Goal: Complete application form

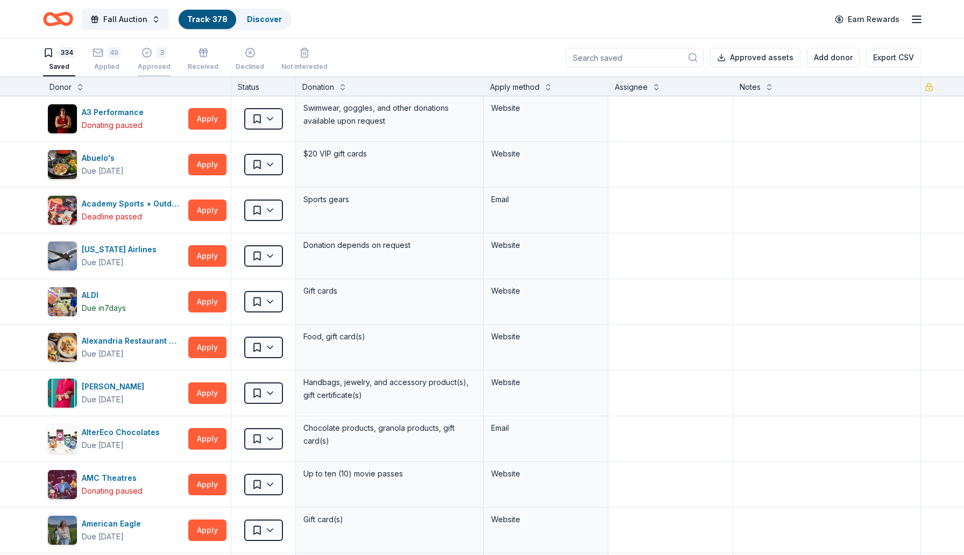
click at [145, 52] on icon "button" at bounding box center [147, 52] width 11 height 11
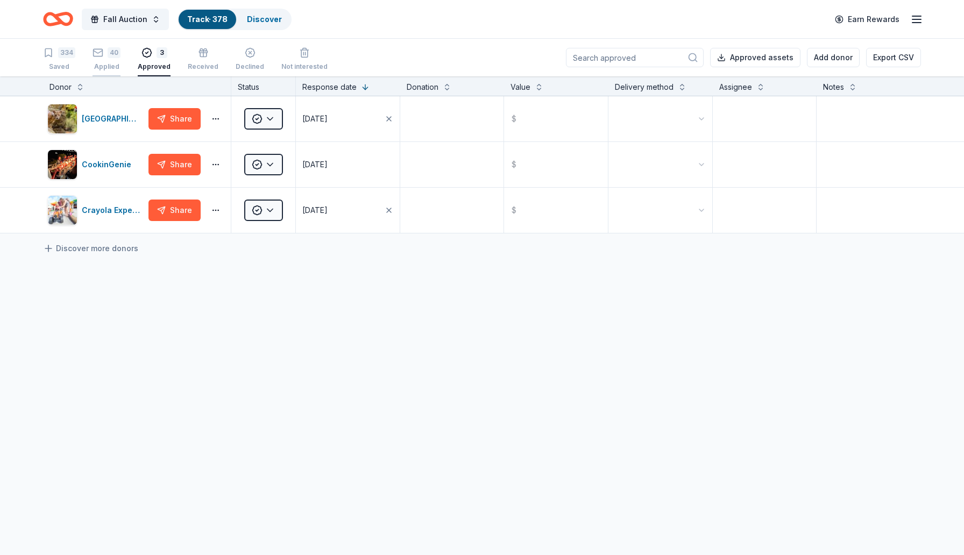
click at [102, 53] on icon "button" at bounding box center [98, 52] width 11 height 11
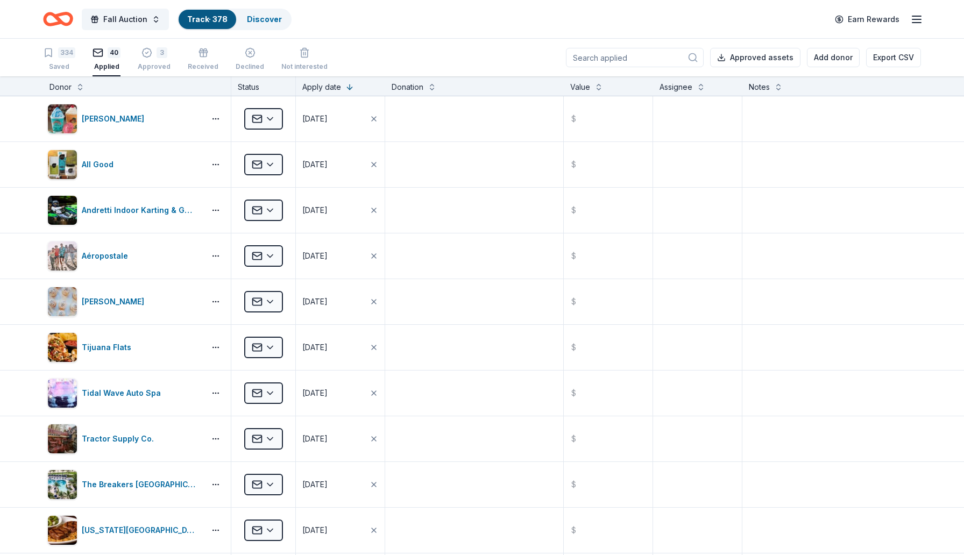
click at [59, 56] on div "334" at bounding box center [66, 52] width 17 height 11
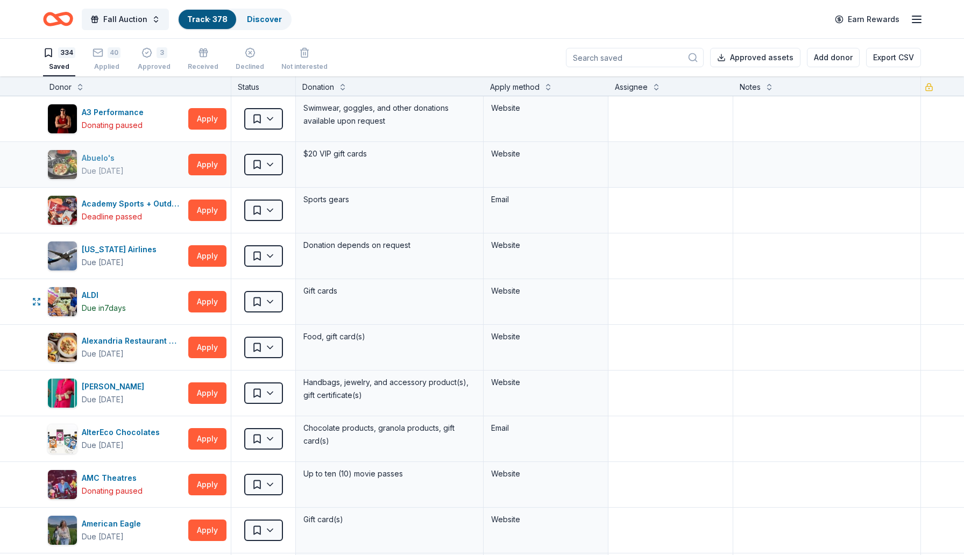
click at [529, 87] on div "Apply method" at bounding box center [515, 87] width 50 height 13
click at [547, 87] on button at bounding box center [548, 86] width 9 height 11
click at [535, 87] on div "Apply method" at bounding box center [515, 87] width 50 height 13
click at [548, 87] on button at bounding box center [548, 86] width 9 height 11
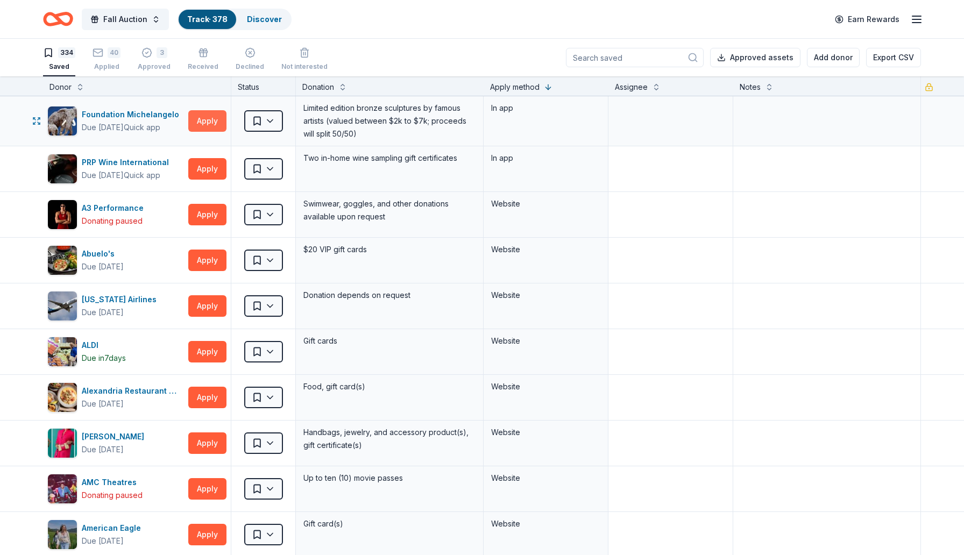
click at [205, 118] on button "Apply" at bounding box center [207, 121] width 38 height 22
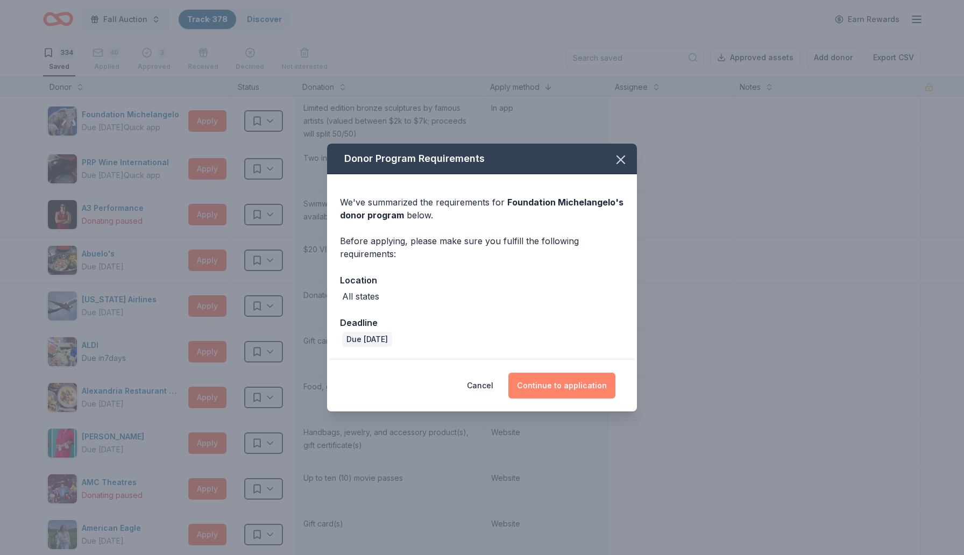
click at [569, 393] on button "Continue to application" at bounding box center [561, 386] width 107 height 26
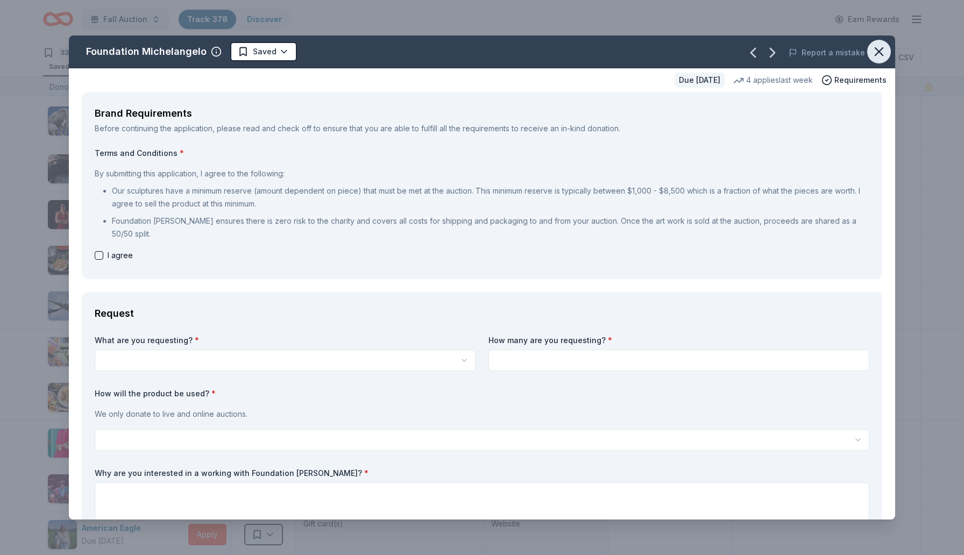
click at [881, 53] on icon "button" at bounding box center [879, 52] width 8 height 8
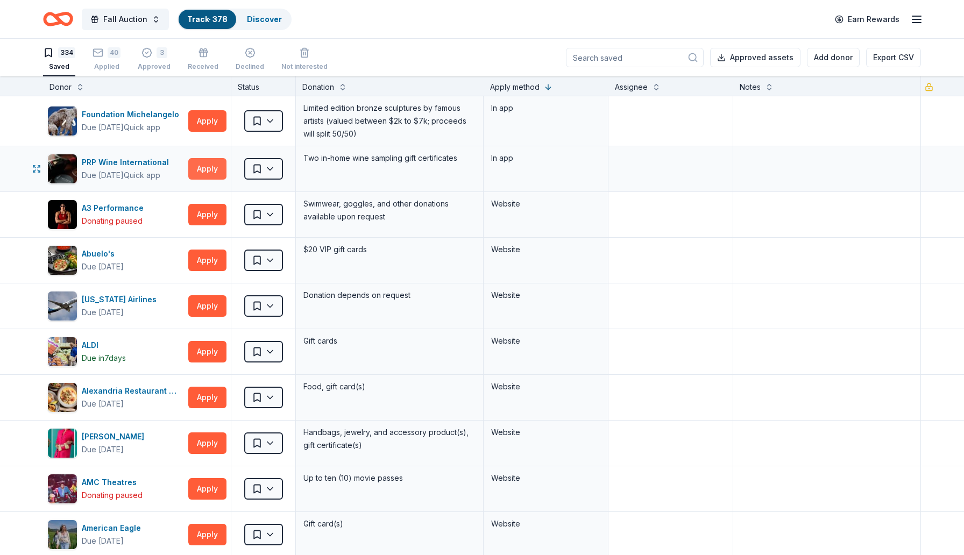
click at [201, 171] on button "Apply" at bounding box center [207, 169] width 38 height 22
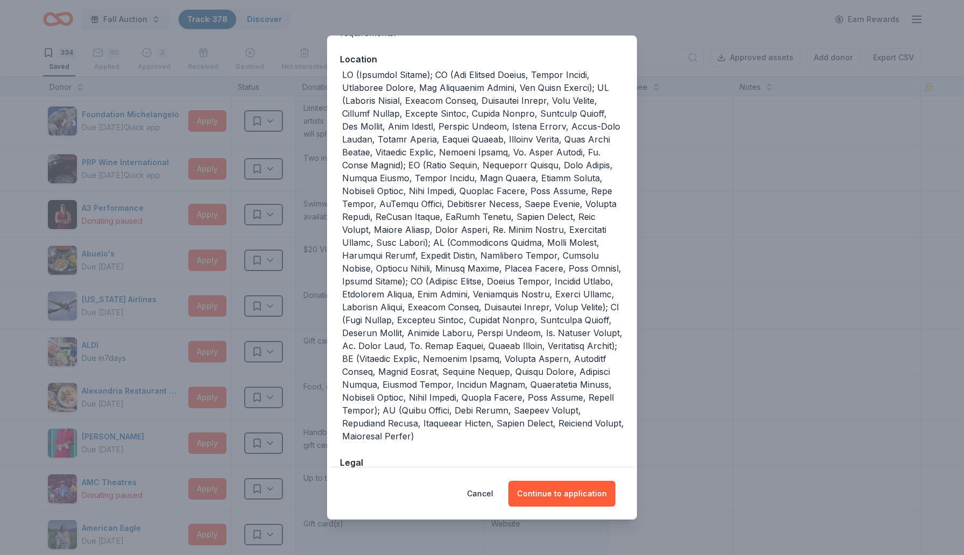
scroll to position [345, 0]
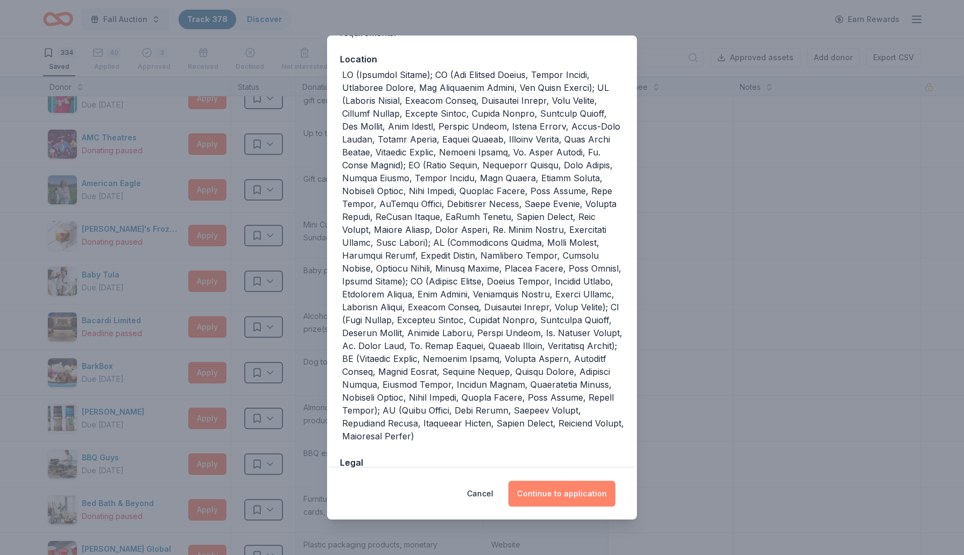
click at [548, 504] on button "Continue to application" at bounding box center [561, 494] width 107 height 26
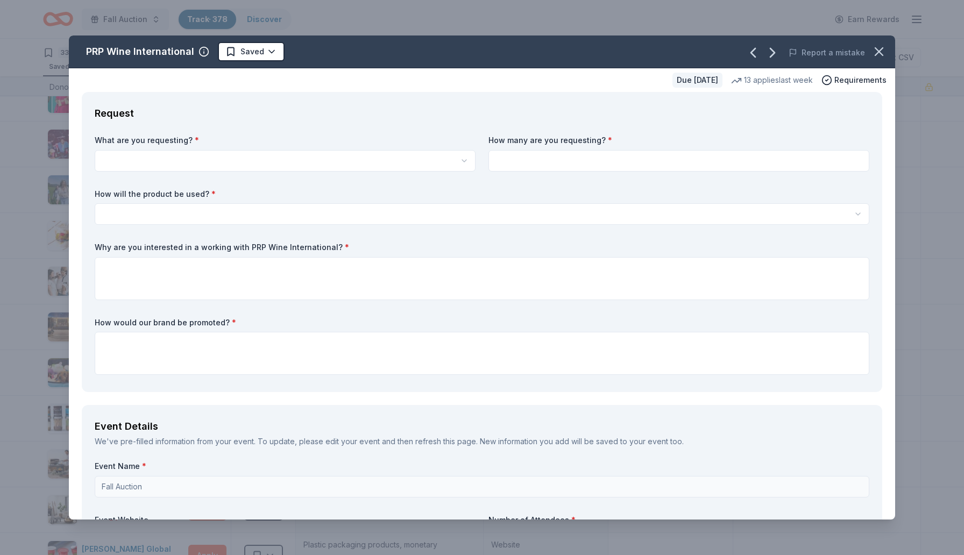
click at [199, 160] on html "Fall Auction Track · 378 Discover Earn Rewards 334 Saved 40 Applied 3 Approved …" at bounding box center [482, 277] width 964 height 555
select select "Two in-home wine sampling gift certificates"
click at [539, 164] on input at bounding box center [679, 161] width 381 height 22
type input "2"
click at [189, 211] on html "Fall Auction Track · 378 Discover Earn Rewards 334 Saved 40 Applied 3 Approved …" at bounding box center [482, 277] width 964 height 555
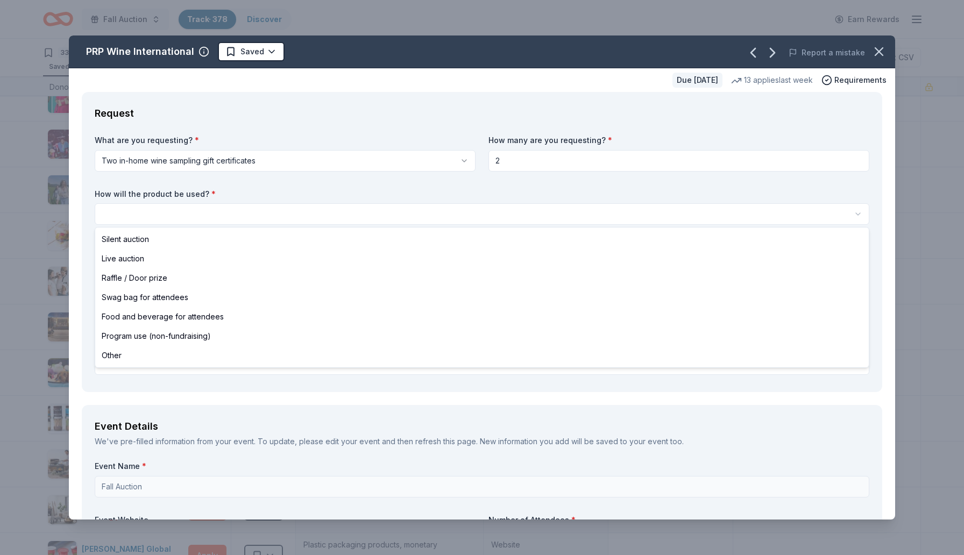
select select "silentAuction"
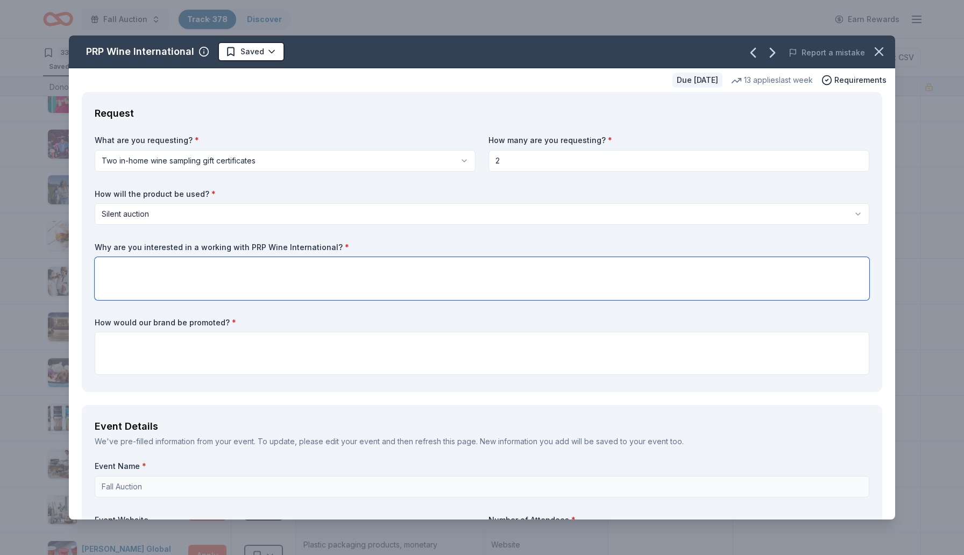
click at [122, 272] on textarea at bounding box center [482, 278] width 775 height 43
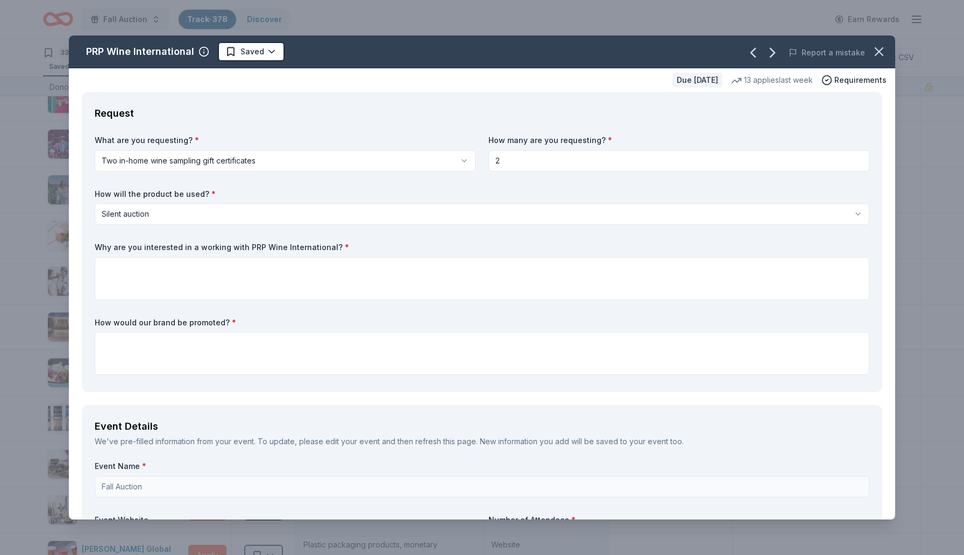
drag, startPoint x: 87, startPoint y: 49, endPoint x: 208, endPoint y: 46, distance: 121.6
click at [210, 48] on div "PRP Wine International Saved" at bounding box center [317, 51] width 496 height 19
click at [183, 48] on div "PRP Wine International" at bounding box center [140, 51] width 108 height 17
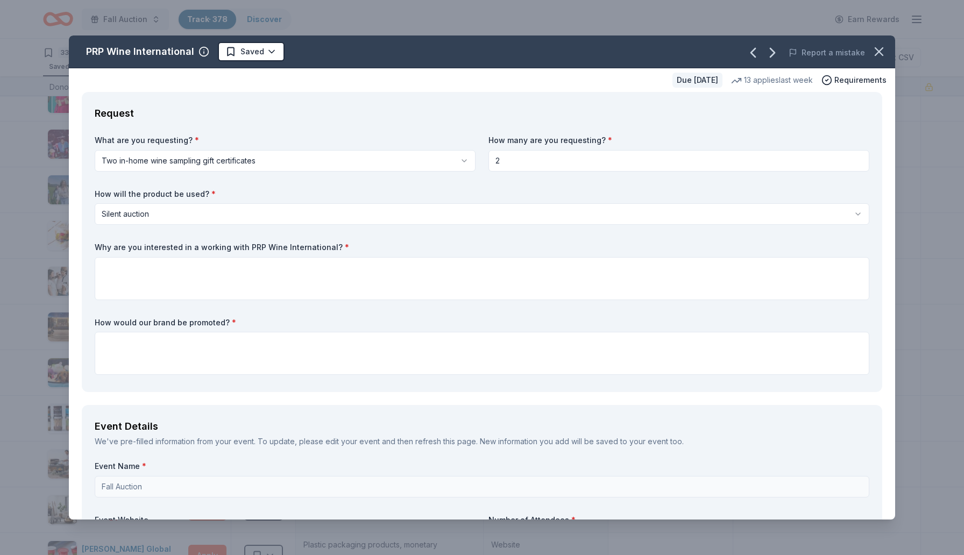
click at [183, 48] on div "PRP Wine International" at bounding box center [140, 51] width 108 height 17
drag, startPoint x: 193, startPoint y: 51, endPoint x: 109, endPoint y: 51, distance: 83.9
click at [109, 51] on div "PRP Wine International" at bounding box center [147, 51] width 123 height 17
click at [109, 51] on div "PRP Wine International" at bounding box center [140, 51] width 108 height 17
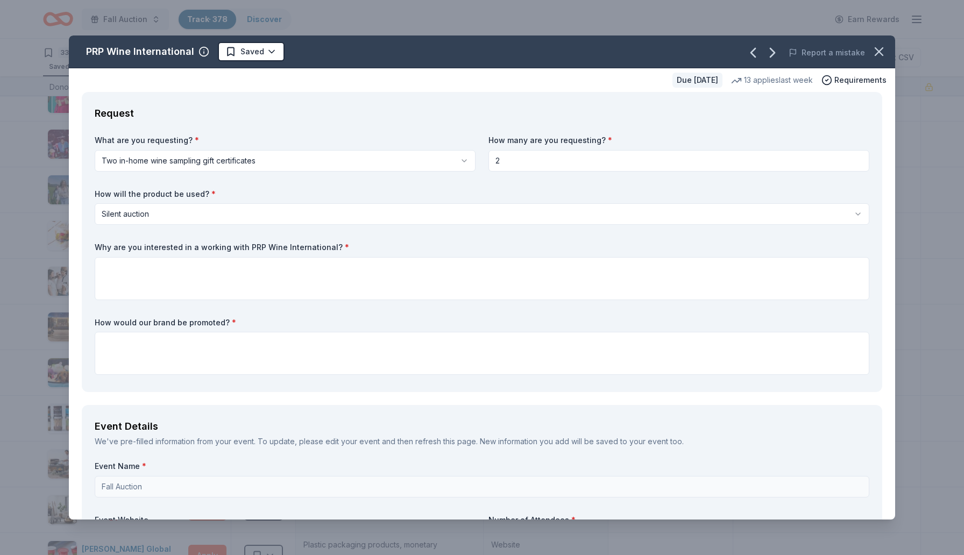
click at [109, 51] on div "PRP Wine International" at bounding box center [140, 51] width 108 height 17
drag, startPoint x: 326, startPoint y: 248, endPoint x: 280, endPoint y: 248, distance: 46.3
click at [280, 248] on label "Why are you interested in a working with PRP Wine International? *" at bounding box center [482, 247] width 775 height 11
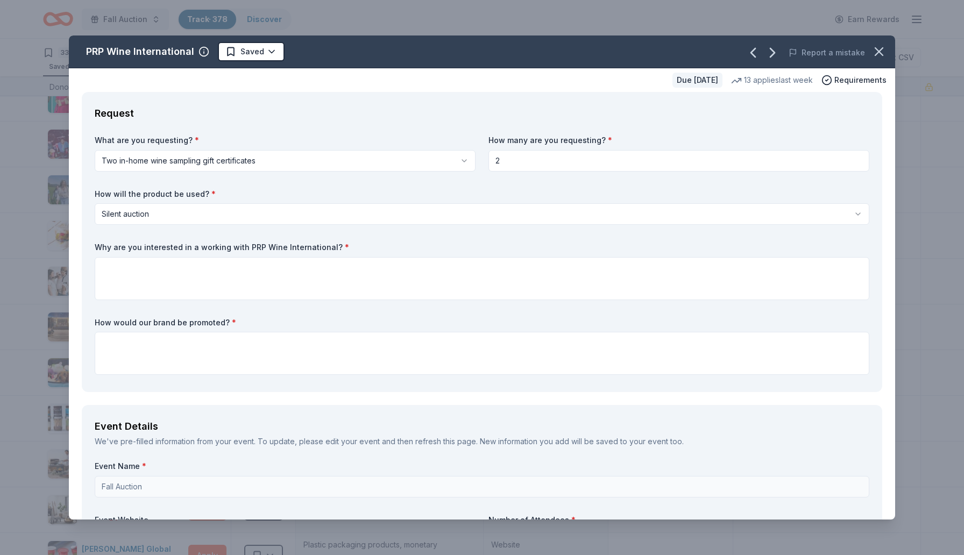
click at [280, 248] on label "Why are you interested in a working with PRP Wine International? *" at bounding box center [482, 247] width 775 height 11
drag, startPoint x: 95, startPoint y: 246, endPoint x: 286, endPoint y: 256, distance: 191.2
click at [286, 256] on div "Why are you interested in a working with PRP Wine International? *" at bounding box center [482, 271] width 775 height 58
click at [285, 252] on label "Why are you interested in a working with PRP Wine International? *" at bounding box center [482, 247] width 775 height 11
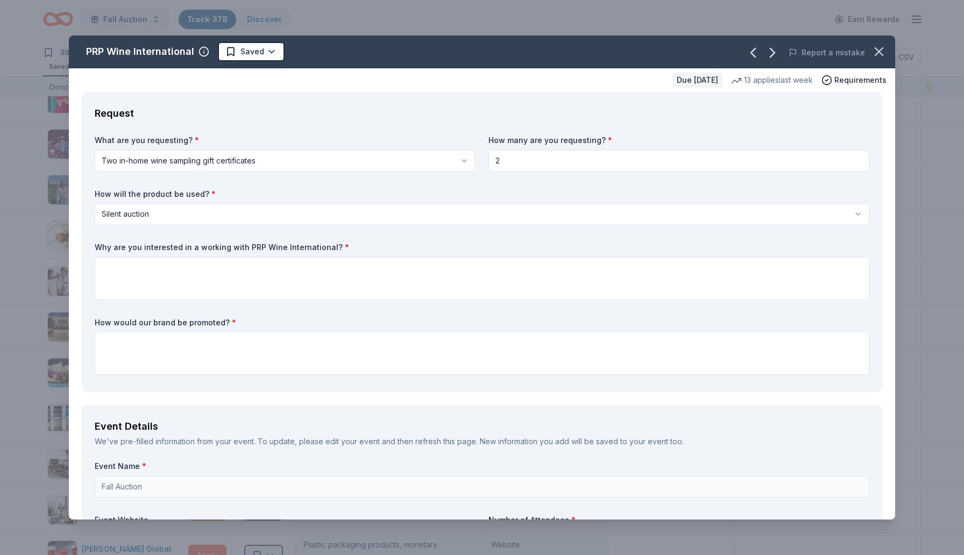
click at [285, 252] on label "Why are you interested in a working with PRP Wine International? *" at bounding box center [482, 247] width 775 height 11
click at [281, 252] on label "Why are you interested in a working with PRP Wine International? *" at bounding box center [482, 247] width 775 height 11
click at [277, 250] on label "Why are you interested in a working with PRP Wine International? *" at bounding box center [482, 247] width 775 height 11
drag, startPoint x: 318, startPoint y: 243, endPoint x: 109, endPoint y: 247, distance: 208.8
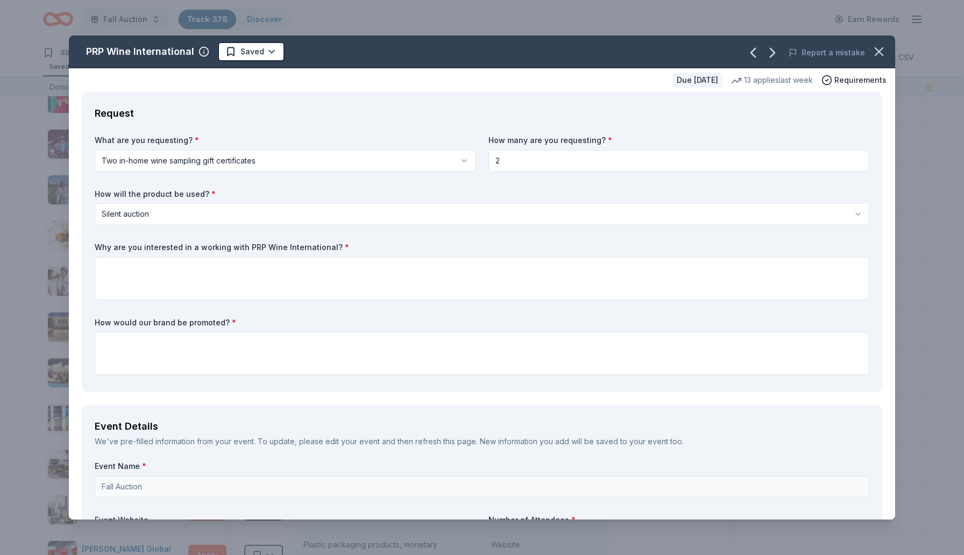
click at [109, 247] on label "Why are you interested in a working with PRP Wine International? *" at bounding box center [482, 247] width 775 height 11
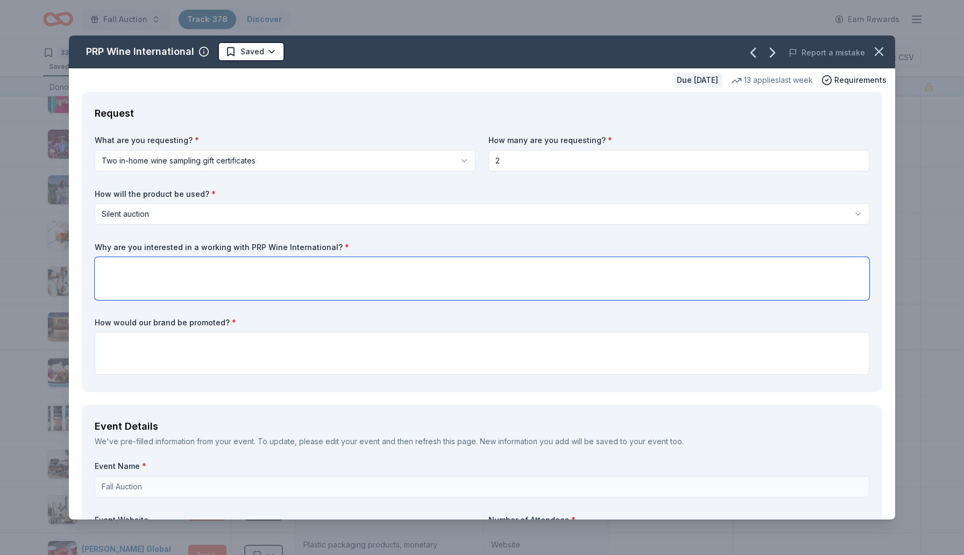
click at [125, 268] on textarea at bounding box center [482, 278] width 775 height 43
click at [130, 272] on textarea at bounding box center [482, 278] width 775 height 43
paste textarea "We’re thrilled about the chance to partner with PRP Wine International because …"
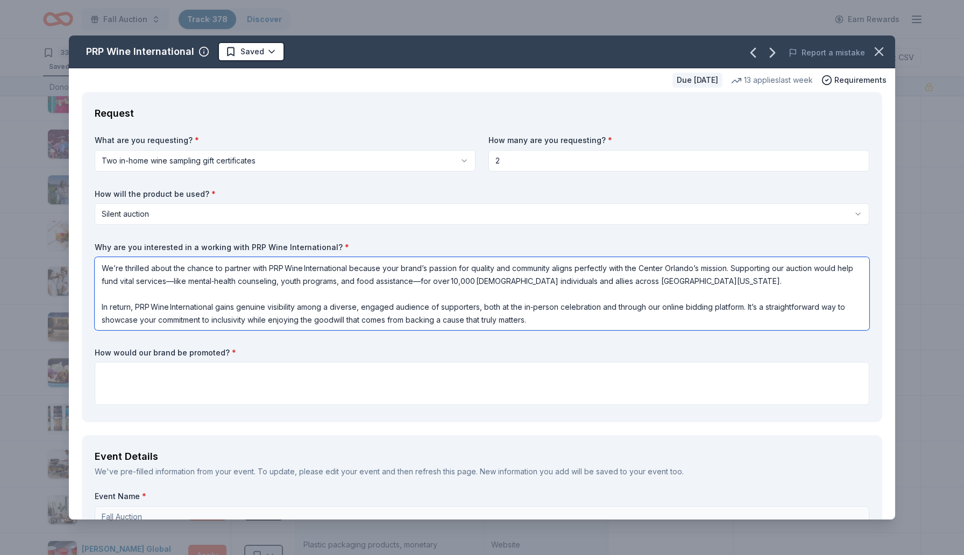
scroll to position [1, 0]
type textarea "We’re thrilled about the chance to partner with PRP Wine International because …"
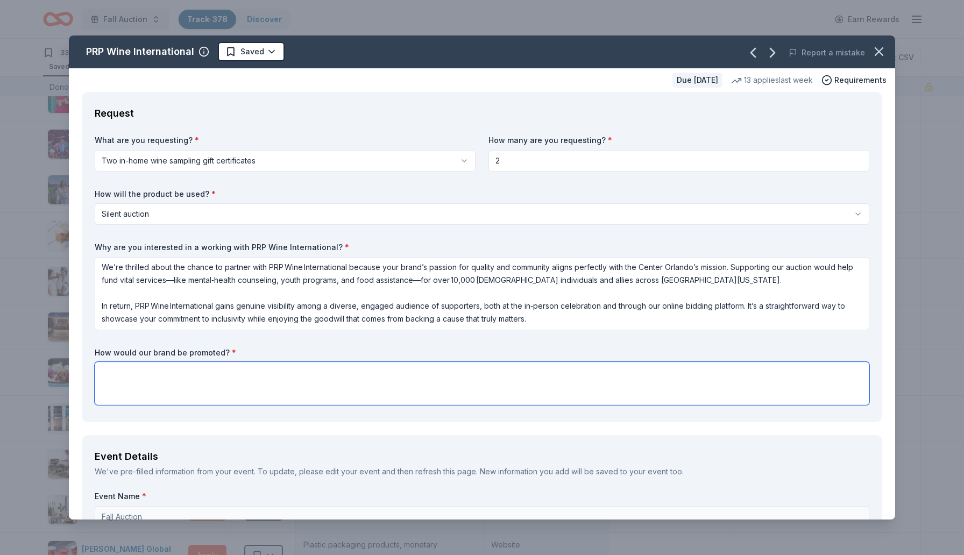
click at [119, 381] on textarea at bounding box center [482, 383] width 775 height 43
click at [425, 377] on textarea at bounding box center [482, 383] width 775 height 43
paste textarea "Partnering with the Center Orlando auction will give PRP Wine International vis…"
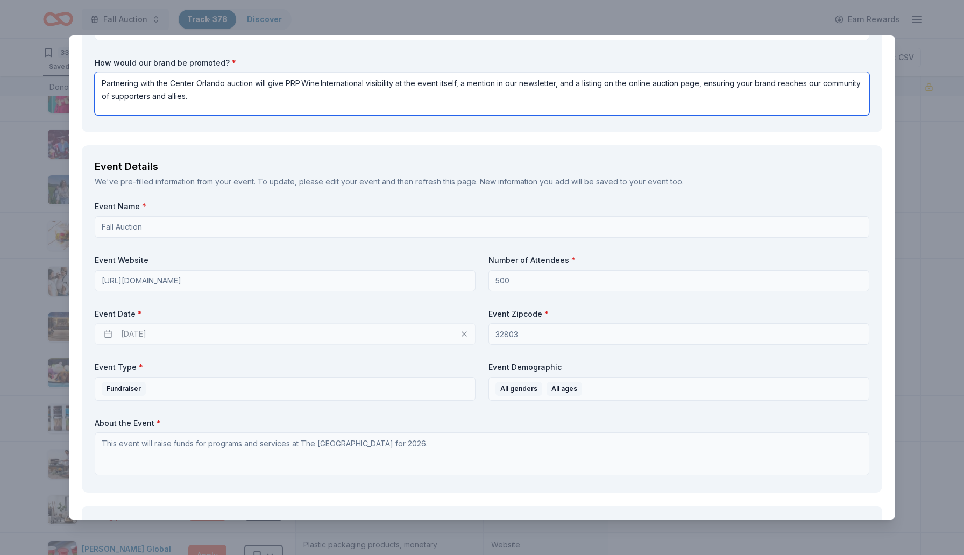
scroll to position [293, 0]
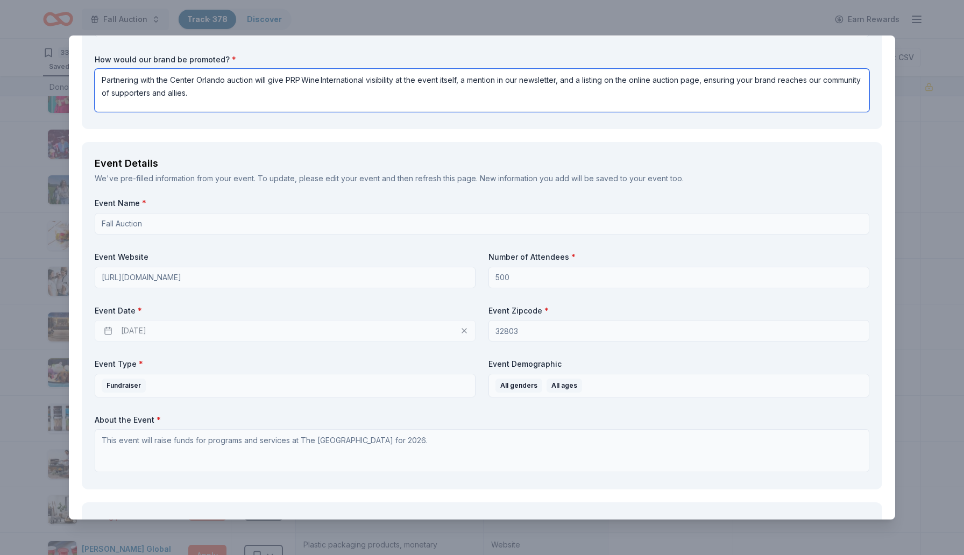
type textarea "Partnering with the Center Orlando auction will give PRP Wine International vis…"
click at [161, 327] on div "[DATE]" at bounding box center [285, 331] width 381 height 22
click at [146, 331] on div "[DATE]" at bounding box center [285, 331] width 381 height 22
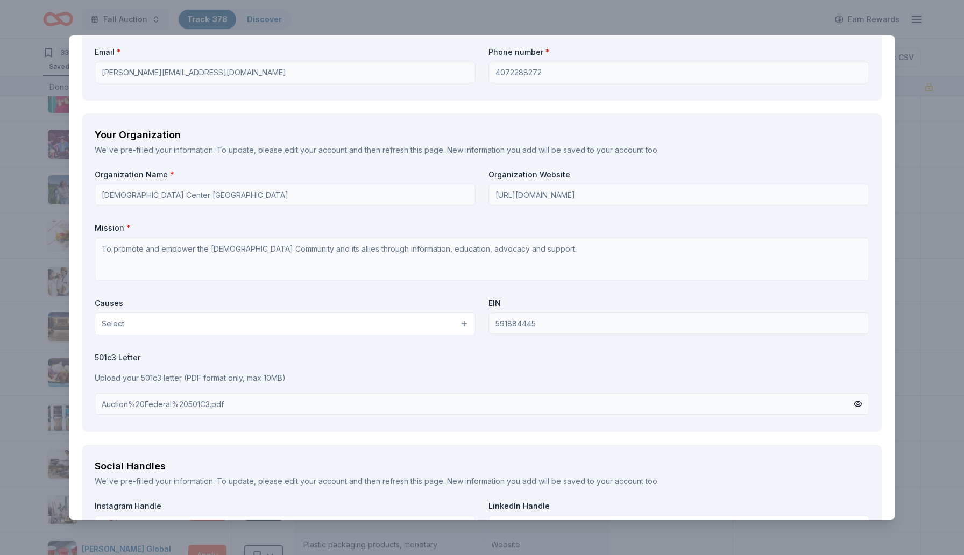
scroll to position [861, 0]
click at [259, 319] on button "Select" at bounding box center [285, 321] width 381 height 23
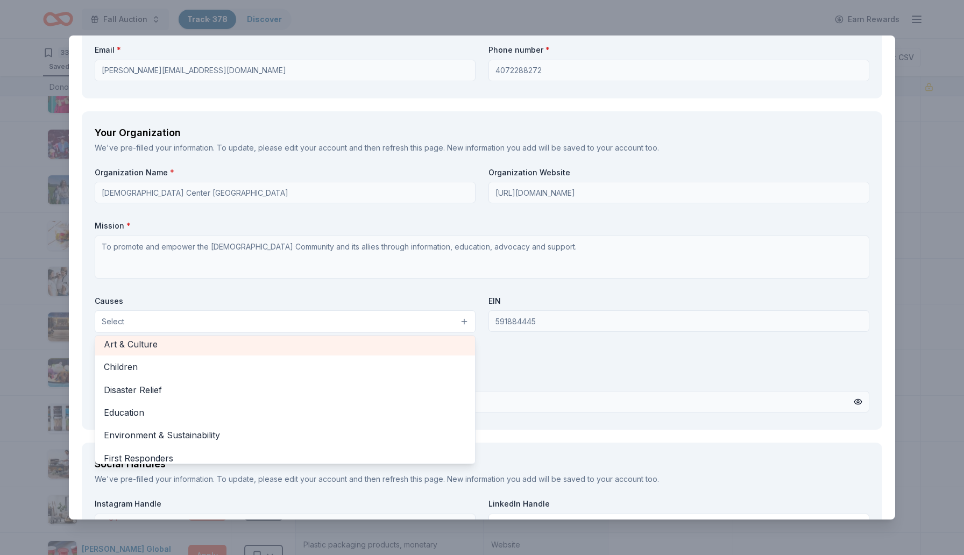
scroll to position [103, 0]
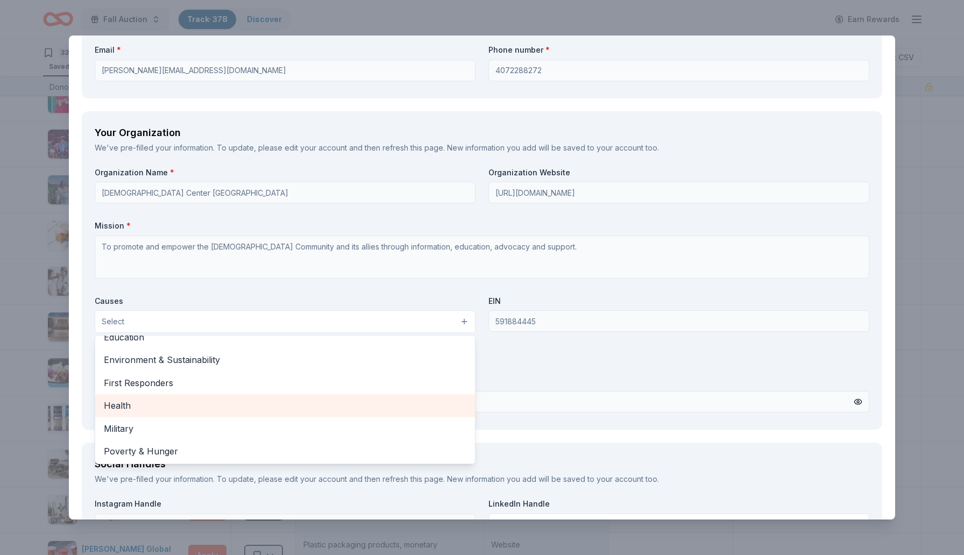
click at [114, 401] on span "Health" at bounding box center [285, 406] width 363 height 14
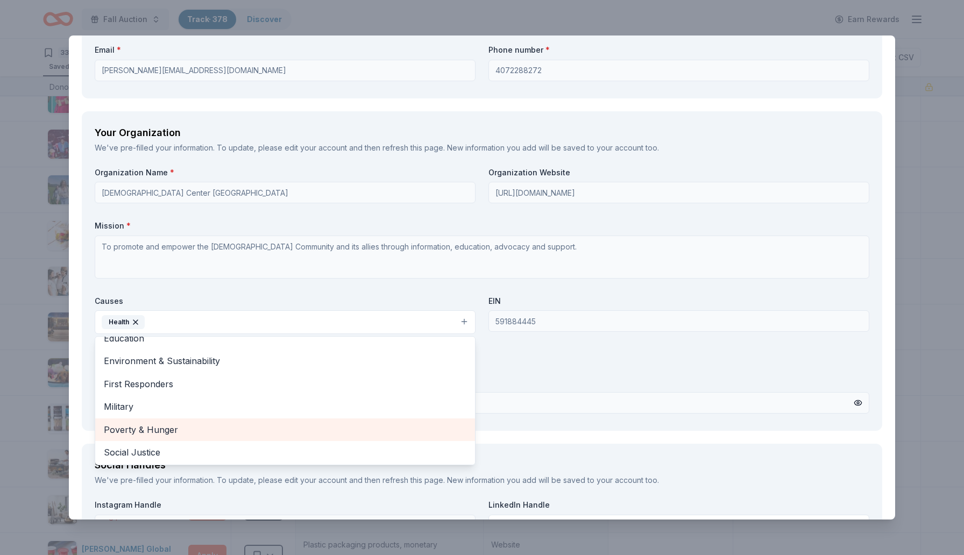
scroll to position [127, 0]
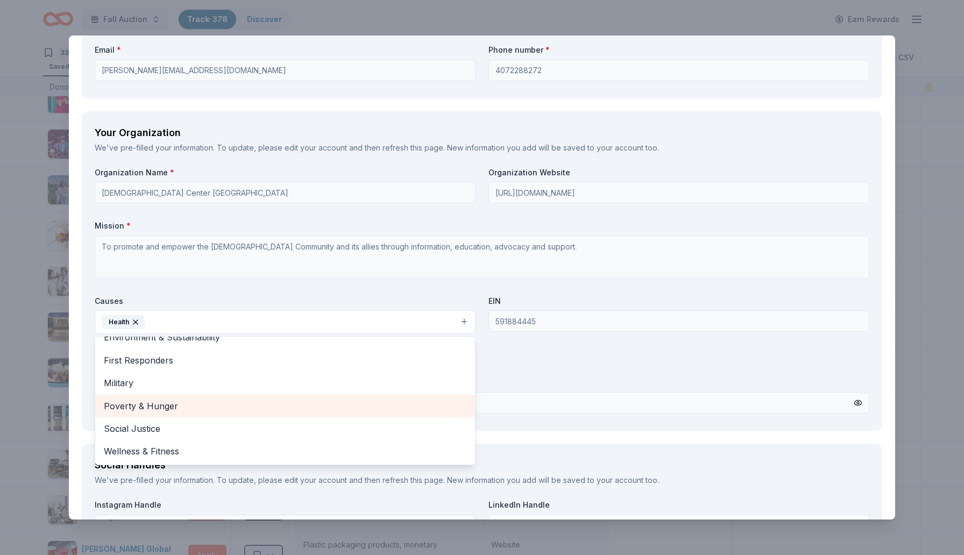
click at [137, 406] on span "Poverty & Hunger" at bounding box center [285, 406] width 363 height 14
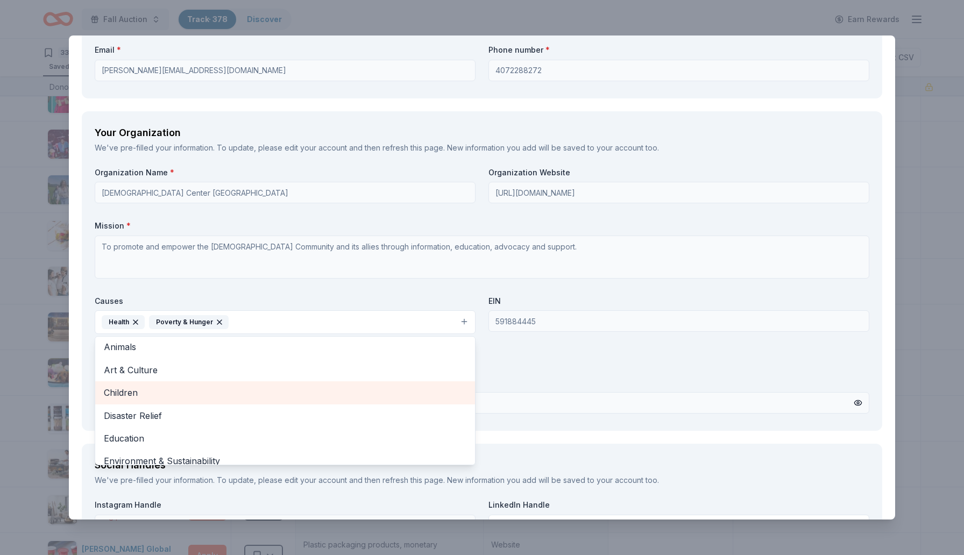
scroll to position [0, 0]
click at [122, 390] on span "Children" at bounding box center [285, 396] width 363 height 14
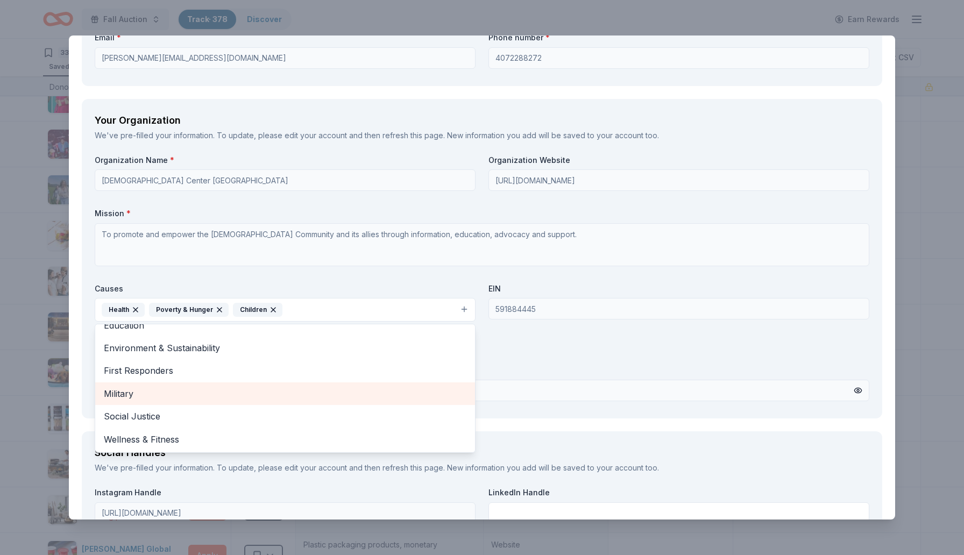
scroll to position [879, 0]
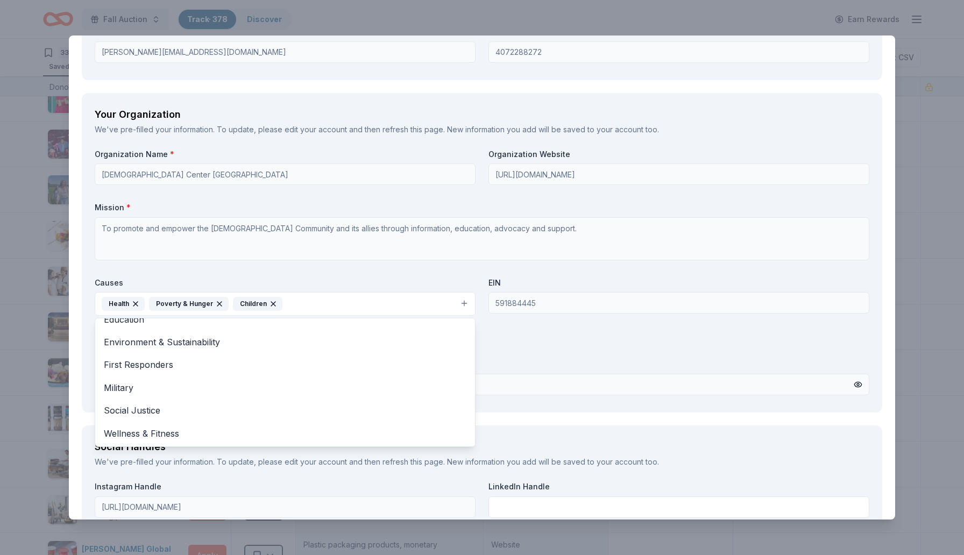
click at [576, 361] on div "Organization Name * [DEMOGRAPHIC_DATA] Center Orlando - The Center Organization…" at bounding box center [482, 274] width 775 height 251
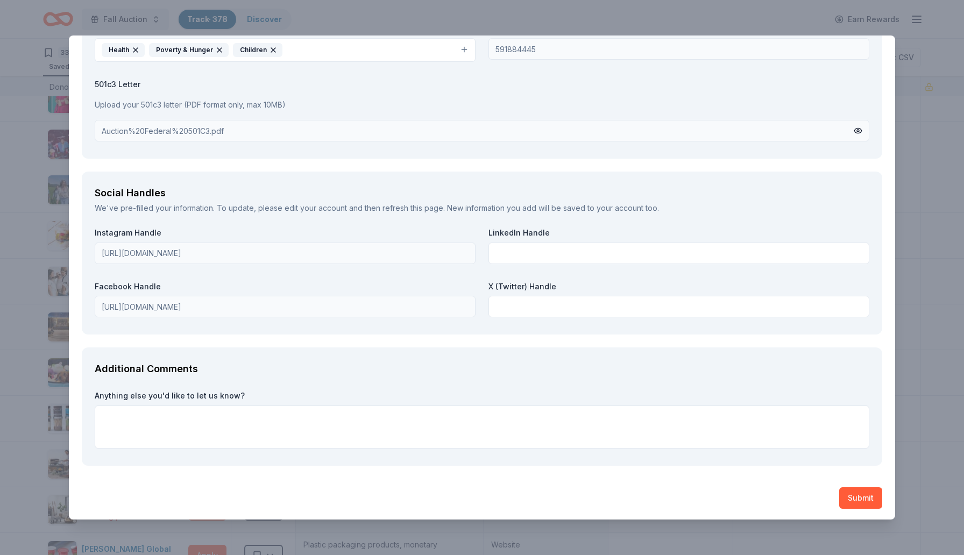
scroll to position [1135, 0]
click at [861, 496] on button "Submit" at bounding box center [860, 497] width 43 height 22
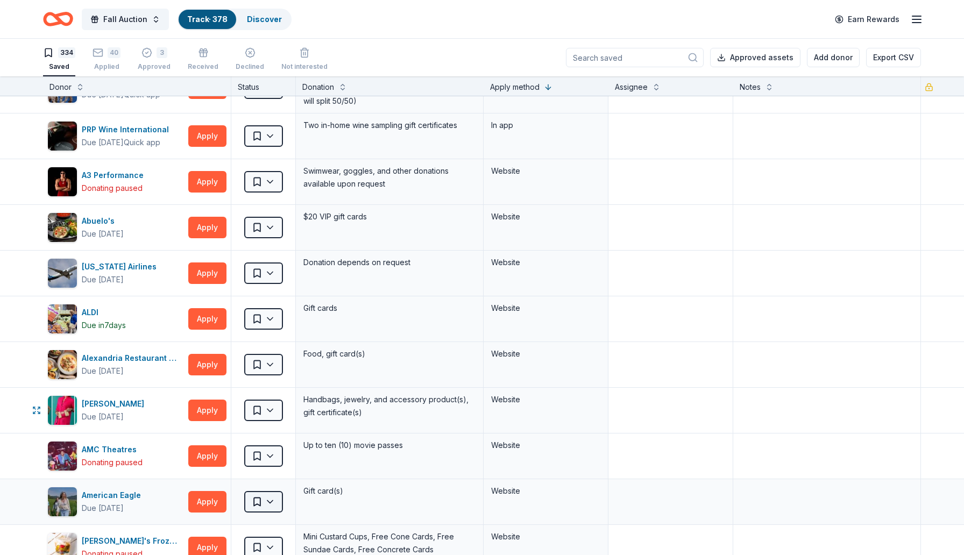
scroll to position [0, 0]
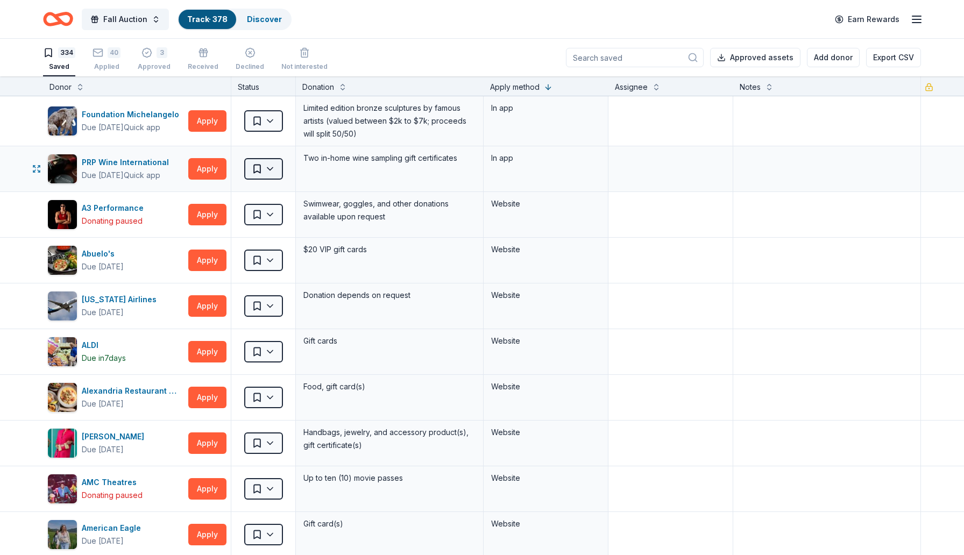
click at [278, 165] on html "Fall Auction Track · 378 Discover Earn Rewards 334 Saved 40 Applied 3 Approved …" at bounding box center [482, 277] width 964 height 555
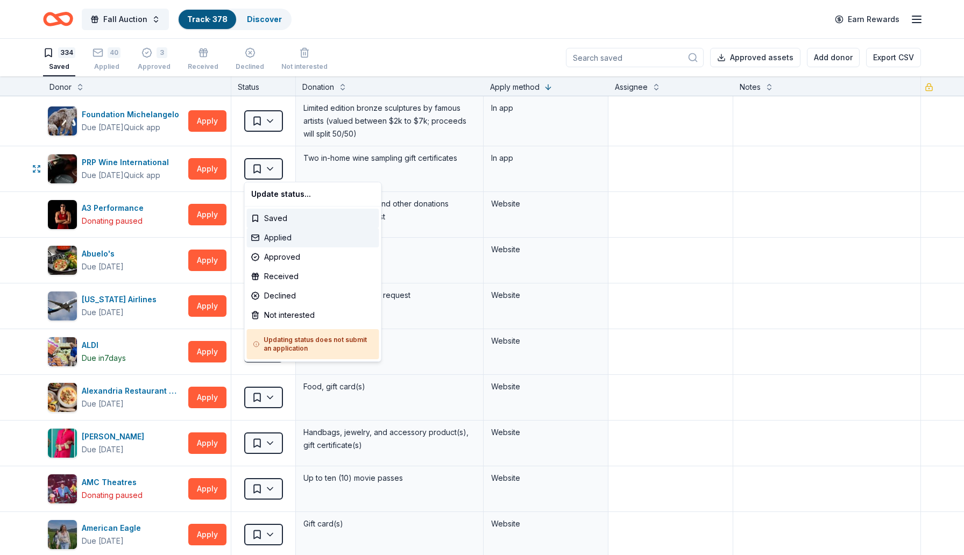
click at [286, 238] on div "Applied" at bounding box center [313, 237] width 132 height 19
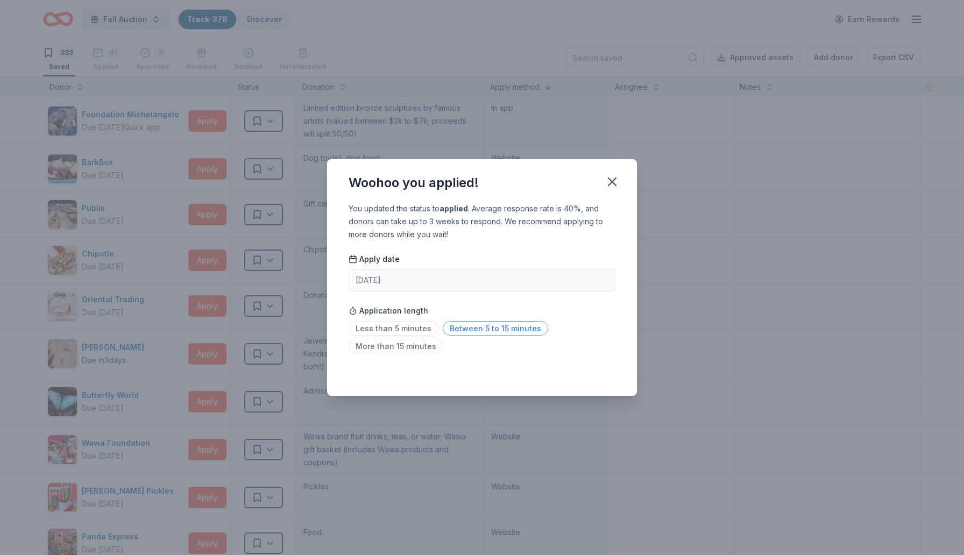
click at [476, 329] on span "Between 5 to 15 minutes" at bounding box center [495, 328] width 105 height 15
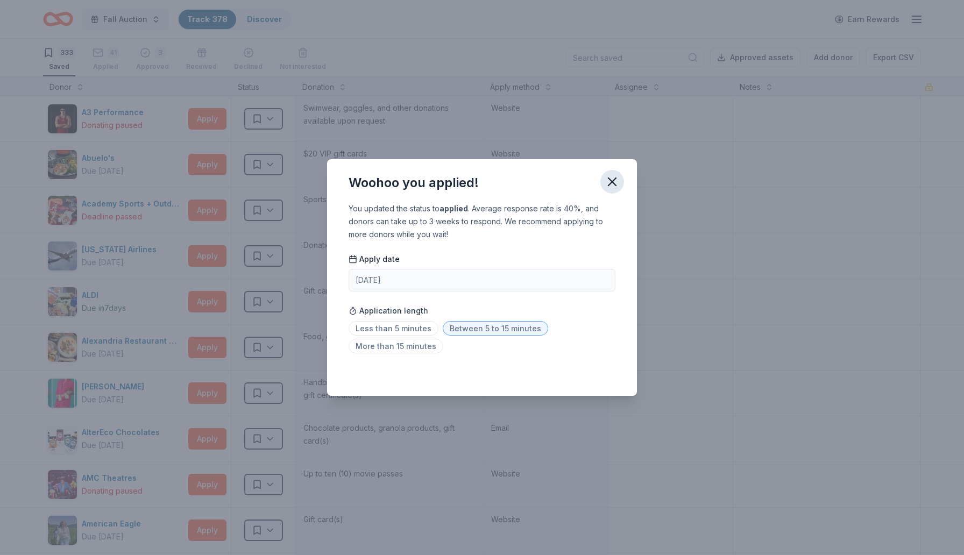
click at [613, 179] on icon "button" at bounding box center [612, 181] width 15 height 15
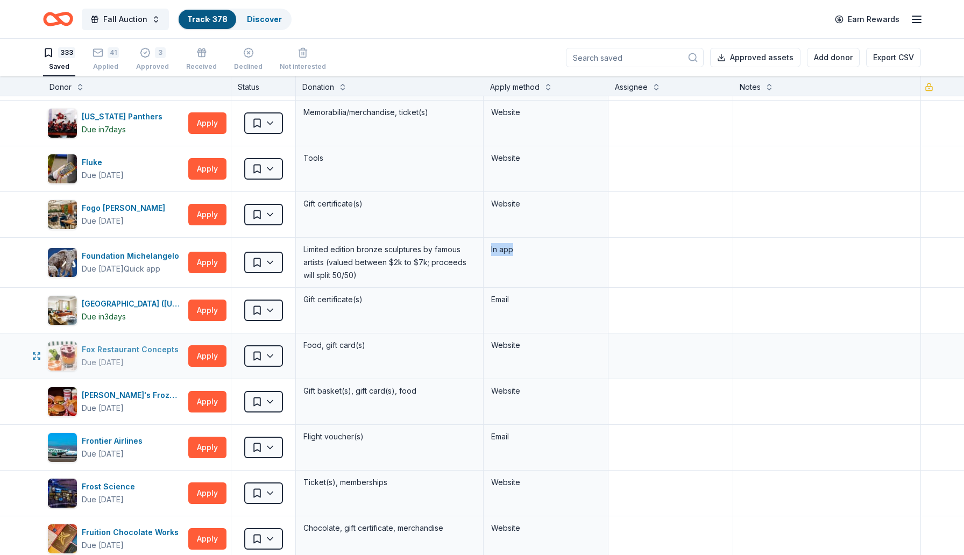
scroll to position [5470, 0]
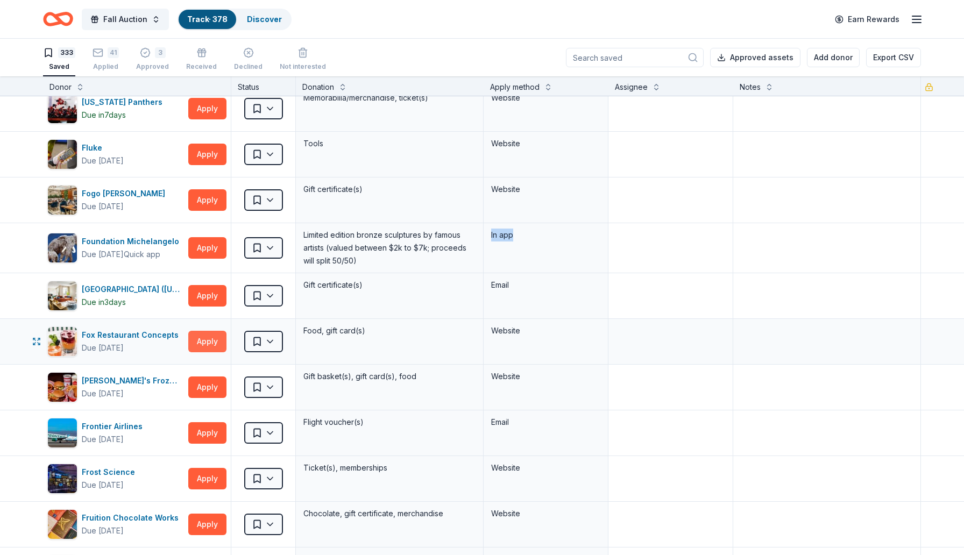
click at [203, 341] on button "Apply" at bounding box center [207, 342] width 38 height 22
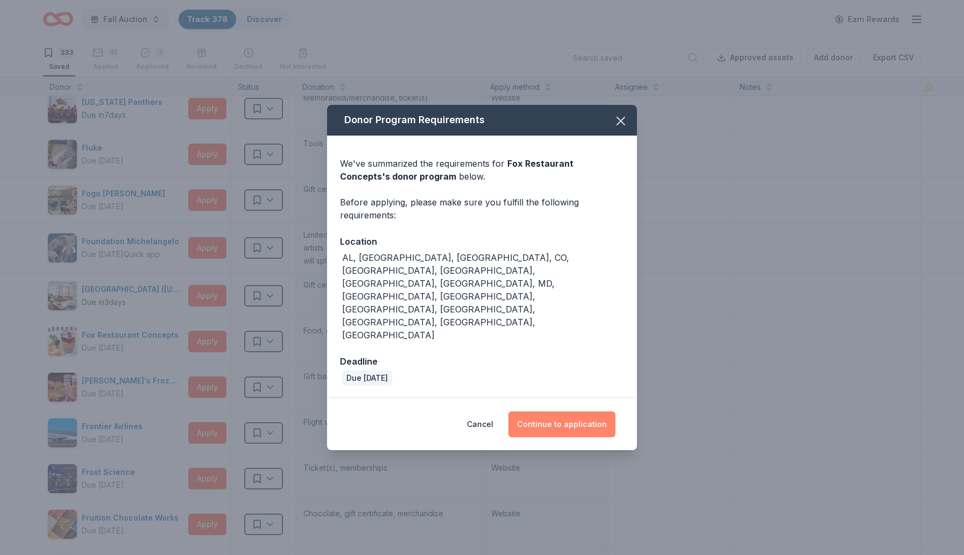
click at [542, 412] on button "Continue to application" at bounding box center [561, 425] width 107 height 26
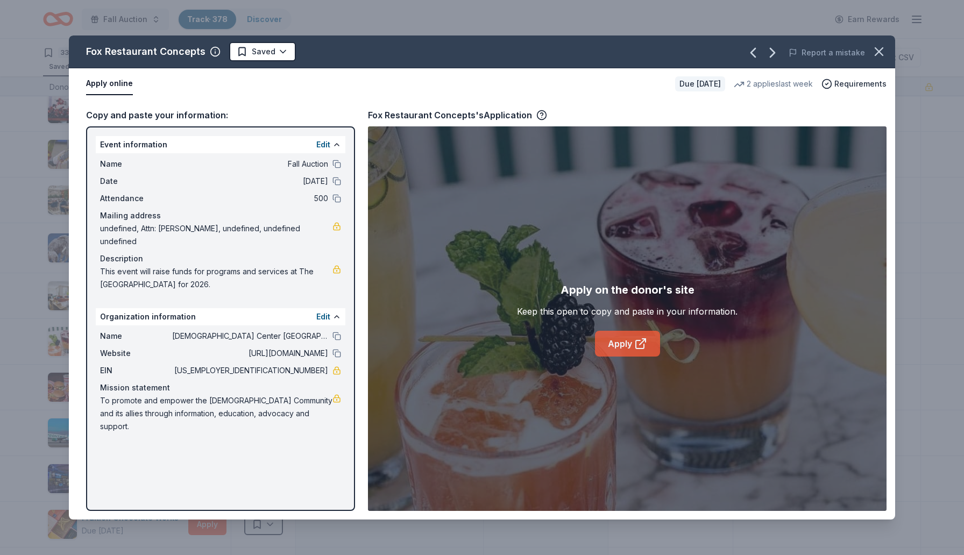
click at [627, 347] on link "Apply" at bounding box center [627, 344] width 65 height 26
click at [610, 341] on link "Apply" at bounding box center [627, 344] width 65 height 26
click at [282, 56] on html "Fall Auction Track · 378 Discover Earn Rewards 333 Saved 41 Applied 3 Approved …" at bounding box center [482, 277] width 964 height 555
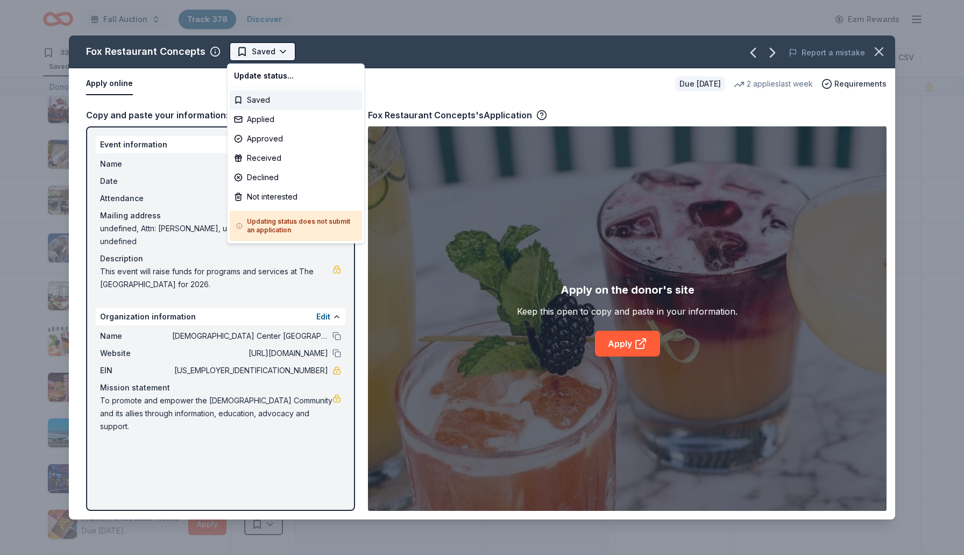
click at [282, 56] on html "Fall Auction Track · 378 Discover Earn Rewards 333 Saved 41 Applied 3 Approved …" at bounding box center [482, 277] width 964 height 555
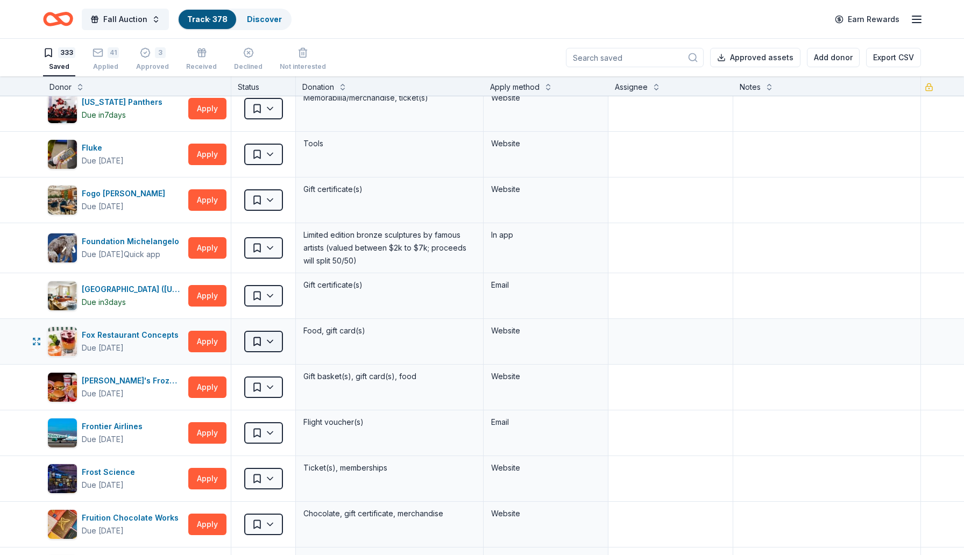
click at [270, 342] on html "Fall Auction Track · 378 Discover Earn Rewards 333 Saved 41 Applied 3 Approved …" at bounding box center [482, 277] width 964 height 555
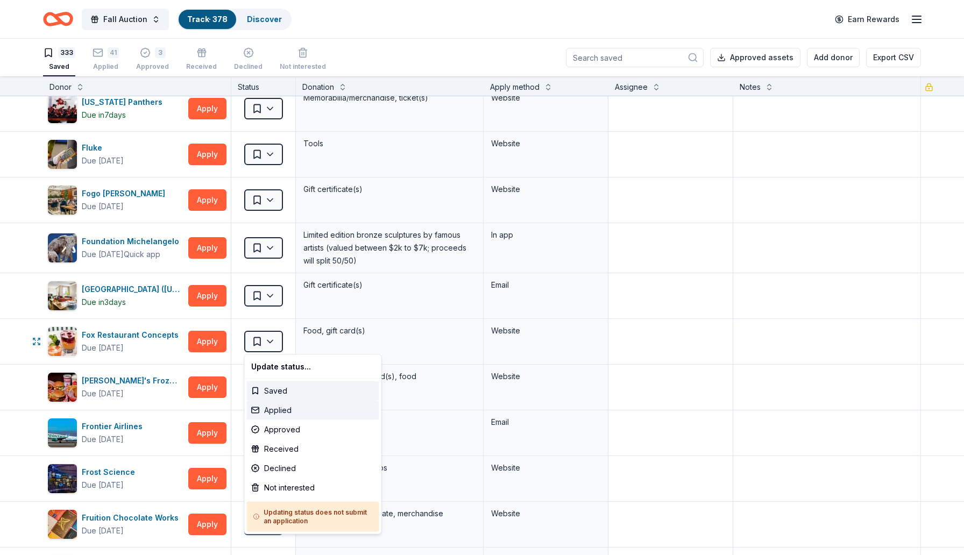
click at [274, 406] on div "Applied" at bounding box center [313, 410] width 132 height 19
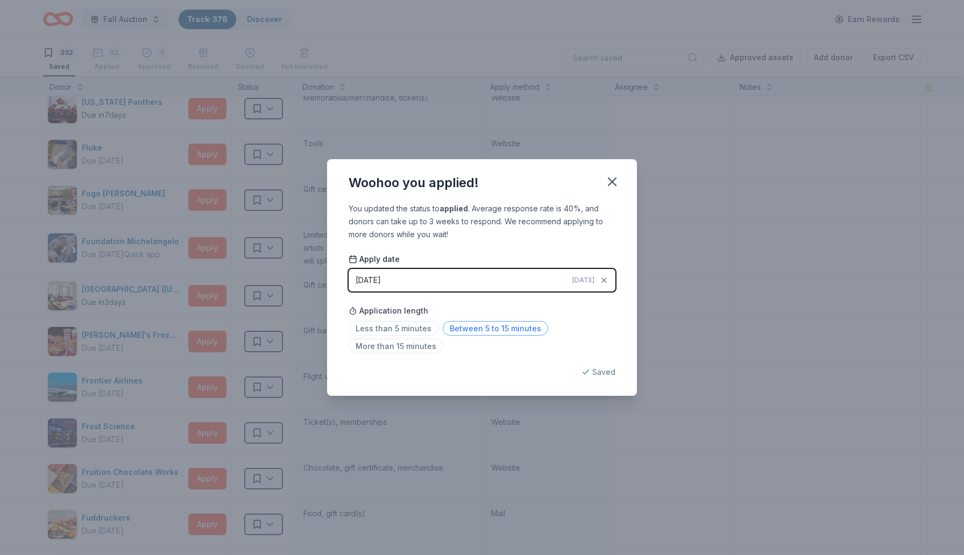
click at [522, 329] on span "Between 5 to 15 minutes" at bounding box center [495, 328] width 105 height 15
click at [609, 184] on icon "button" at bounding box center [612, 181] width 15 height 15
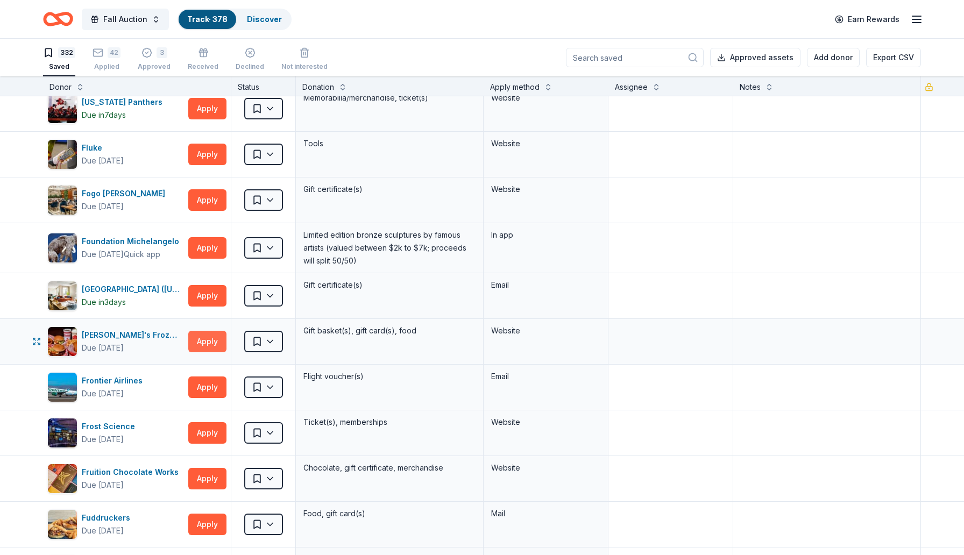
click at [208, 342] on button "Apply" at bounding box center [207, 342] width 38 height 22
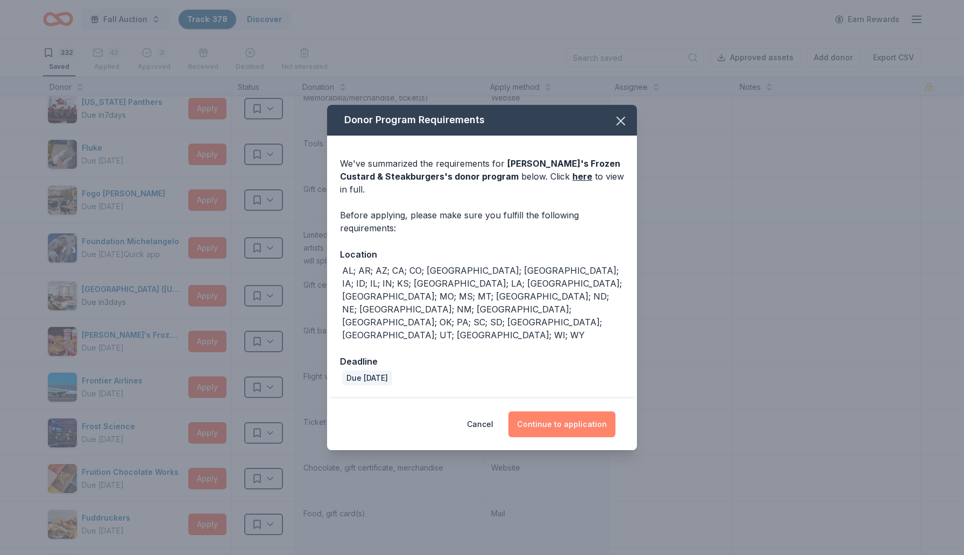
click at [571, 412] on button "Continue to application" at bounding box center [561, 425] width 107 height 26
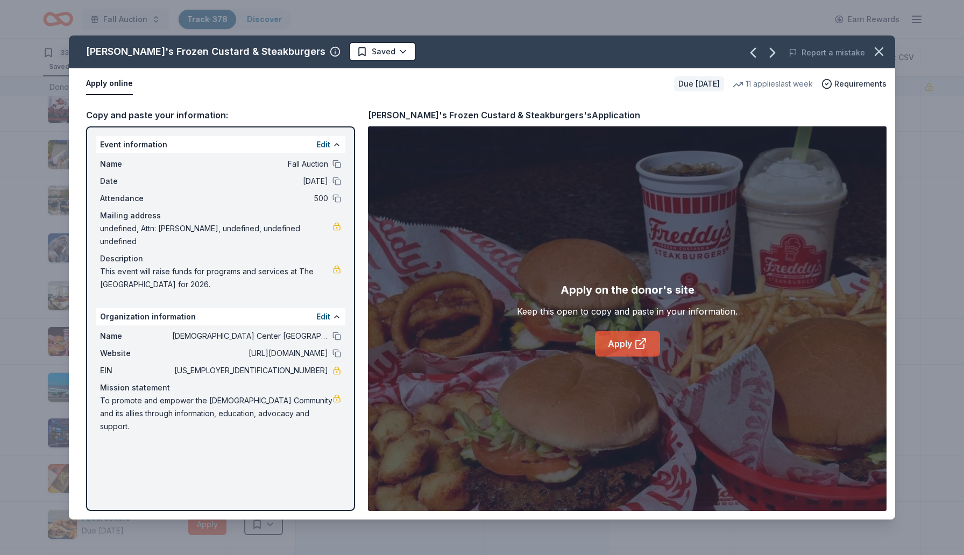
click at [638, 348] on icon at bounding box center [640, 345] width 8 height 8
click at [260, 51] on div "[PERSON_NAME]'s Frozen Custard & Steakburgers" at bounding box center [205, 51] width 239 height 17
drag, startPoint x: 239, startPoint y: 55, endPoint x: 193, endPoint y: 52, distance: 46.9
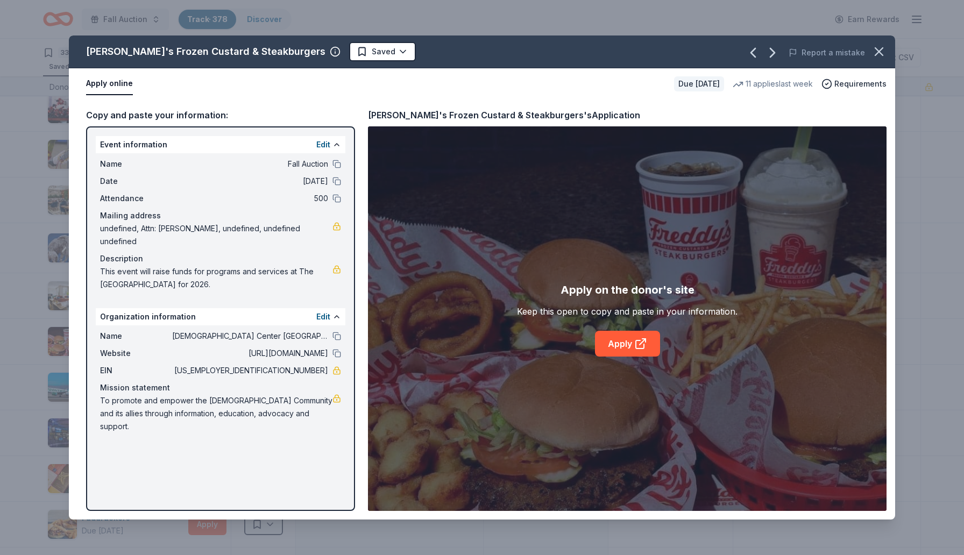
click at [193, 52] on div "[PERSON_NAME]'s Frozen Custard & Steakburgers" at bounding box center [205, 51] width 239 height 17
click at [345, 57] on html "Fall Auction Track · 378 Discover Earn Rewards 332 Saved 42 Applied 3 Approved …" at bounding box center [482, 277] width 964 height 555
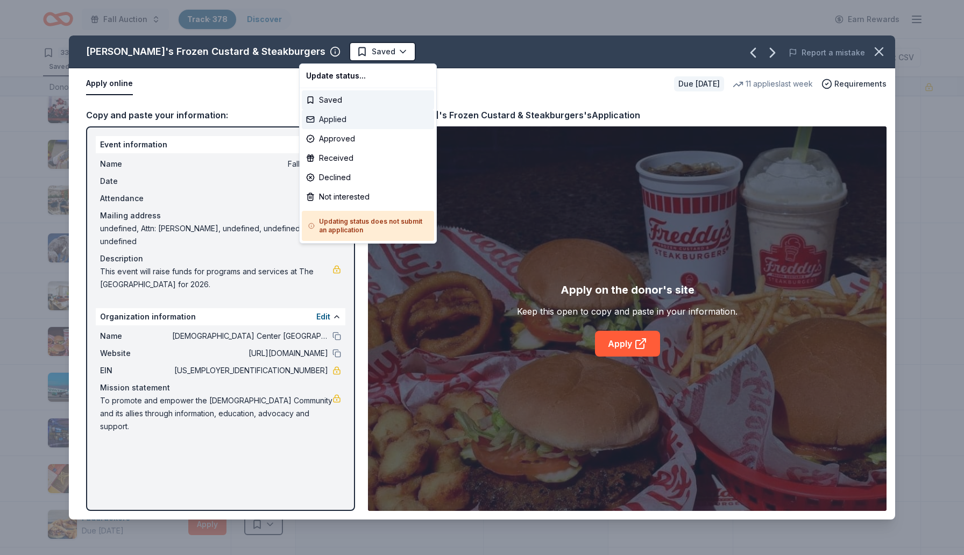
click at [331, 123] on div "Applied" at bounding box center [368, 119] width 132 height 19
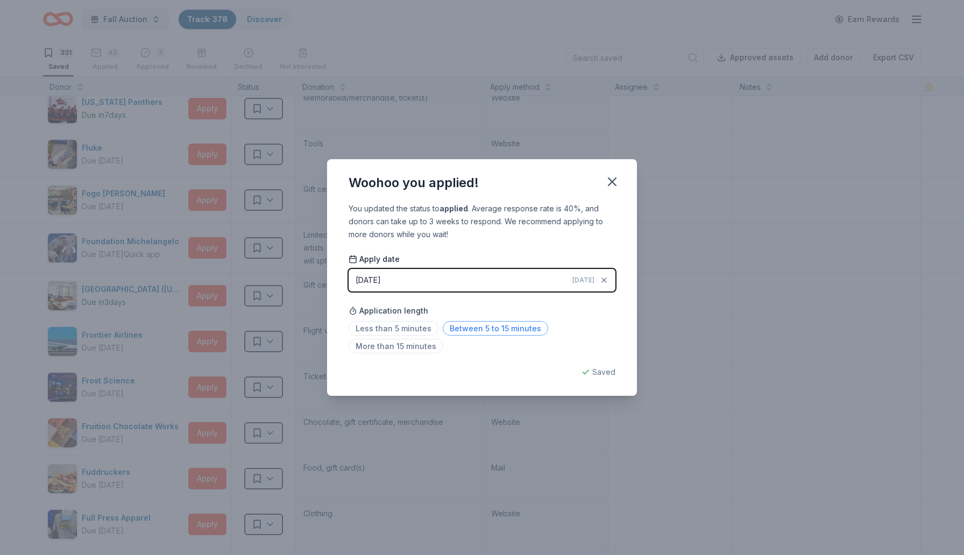
click at [493, 323] on span "Between 5 to 15 minutes" at bounding box center [495, 328] width 105 height 15
click at [612, 180] on icon "button" at bounding box center [612, 181] width 15 height 15
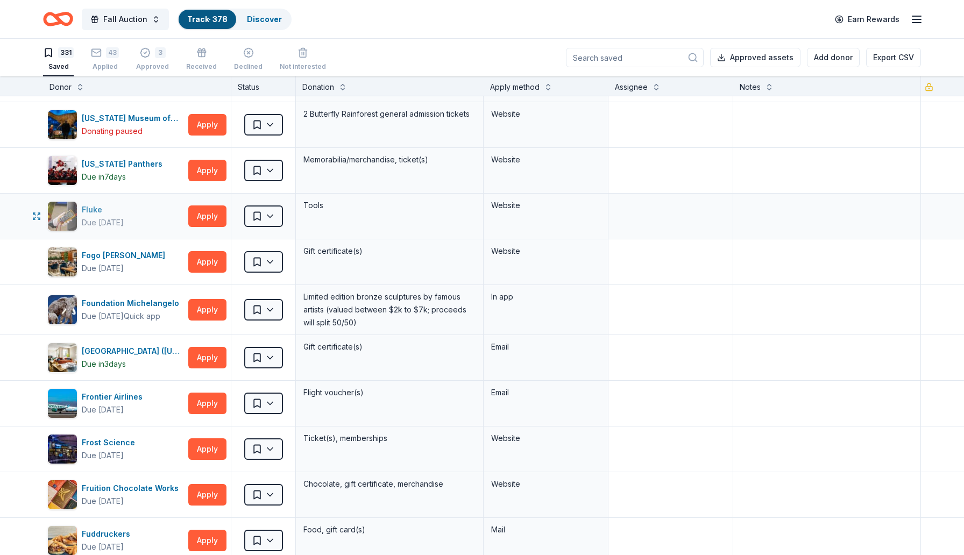
scroll to position [5408, 0]
click at [209, 168] on button "Apply" at bounding box center [207, 171] width 38 height 22
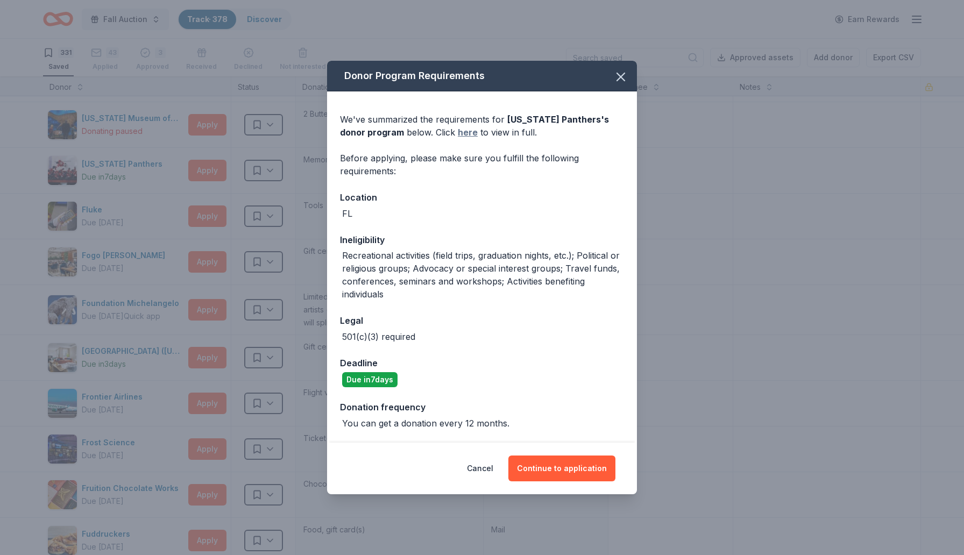
click at [458, 137] on link "here" at bounding box center [468, 132] width 20 height 13
click at [555, 469] on button "Continue to application" at bounding box center [561, 469] width 107 height 26
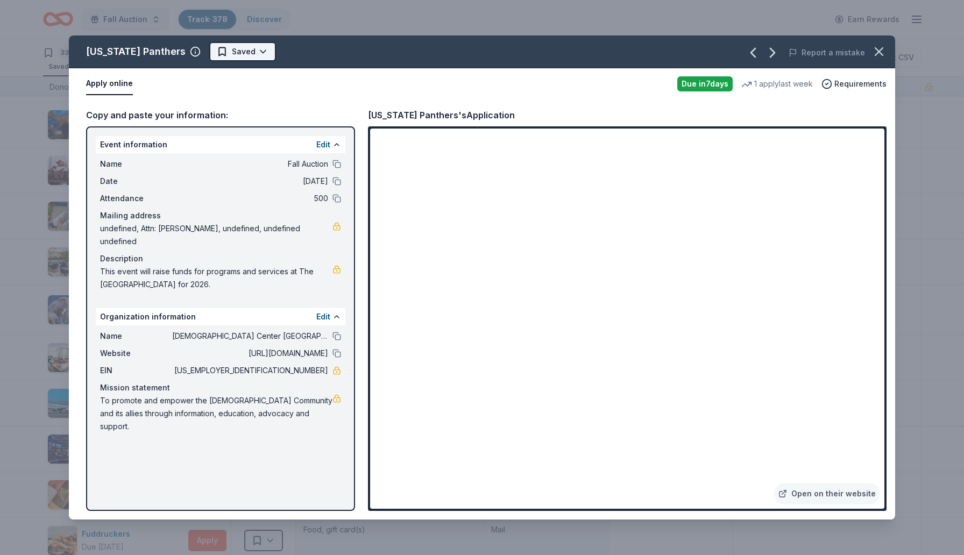
click at [239, 50] on html "Fall Auction Track · 378 Discover Earn Rewards 331 Saved 43 Applied 3 Approved …" at bounding box center [482, 277] width 964 height 555
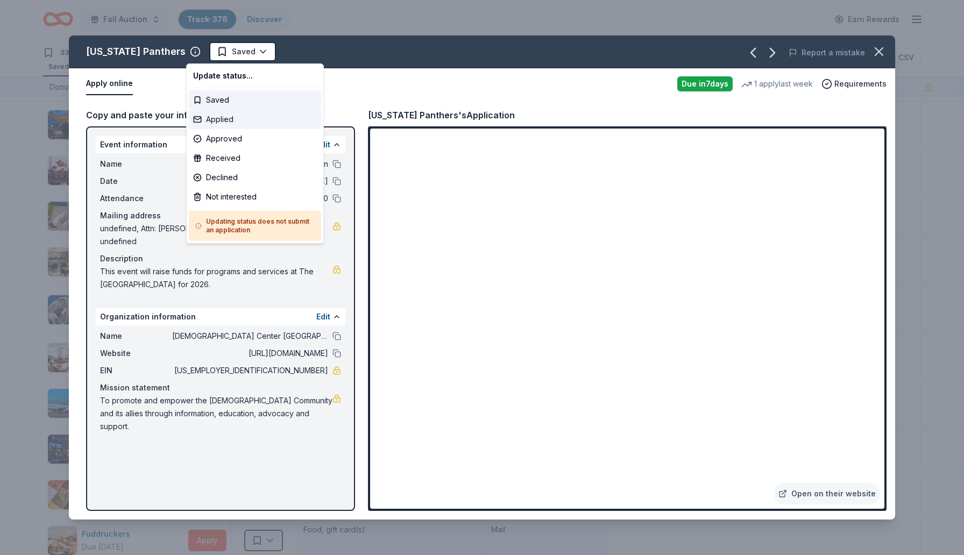
click at [236, 122] on div "Applied" at bounding box center [255, 119] width 132 height 19
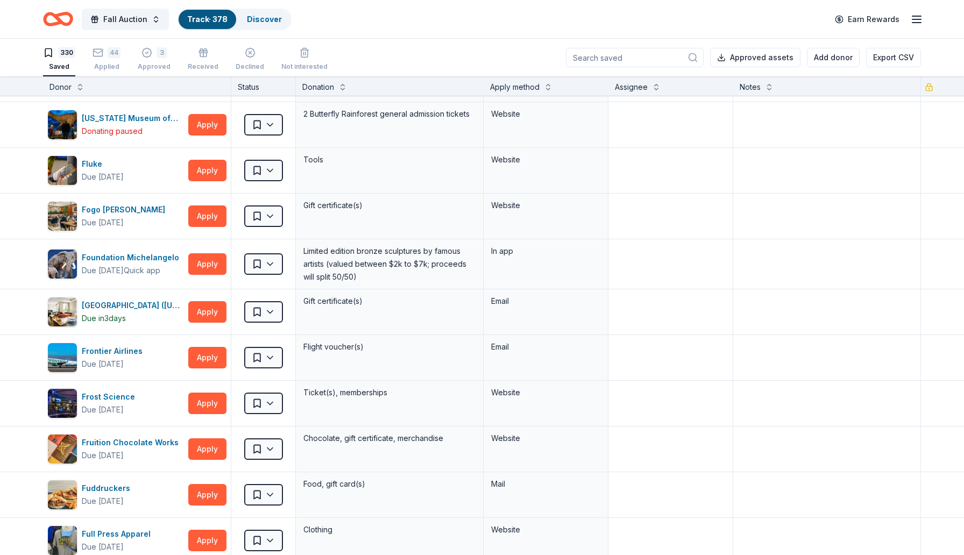
scroll to position [5362, 0]
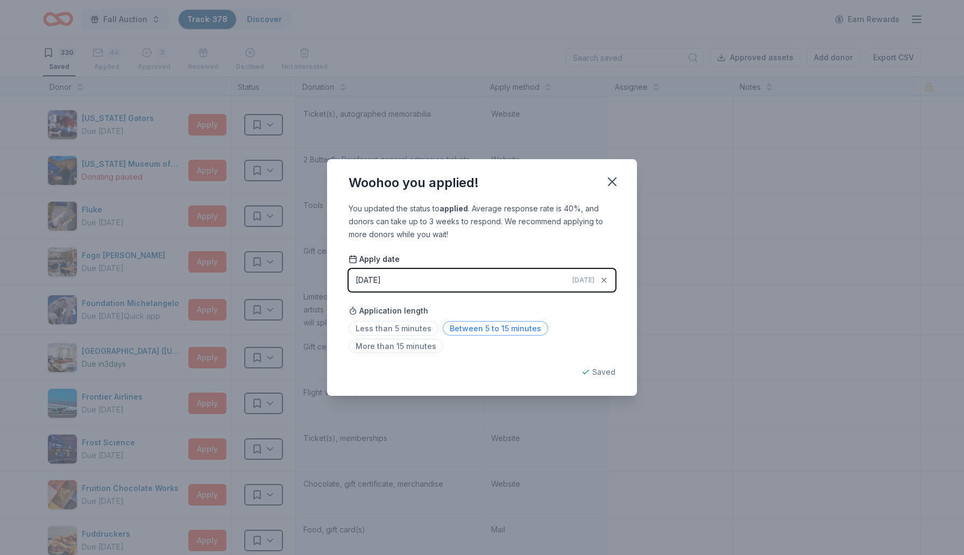
click at [507, 327] on span "Between 5 to 15 minutes" at bounding box center [495, 328] width 105 height 15
click at [619, 179] on icon "button" at bounding box center [612, 181] width 15 height 15
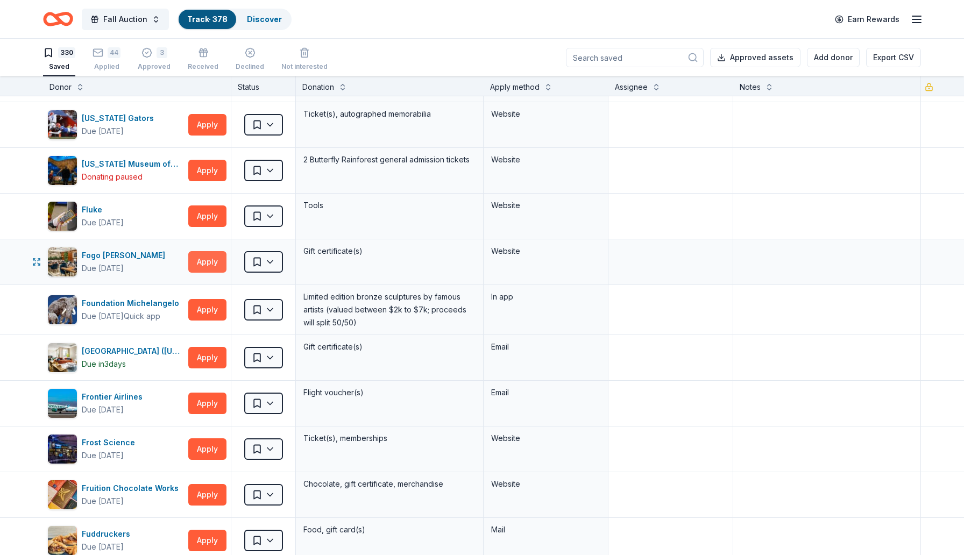
click at [200, 260] on button "Apply" at bounding box center [207, 262] width 38 height 22
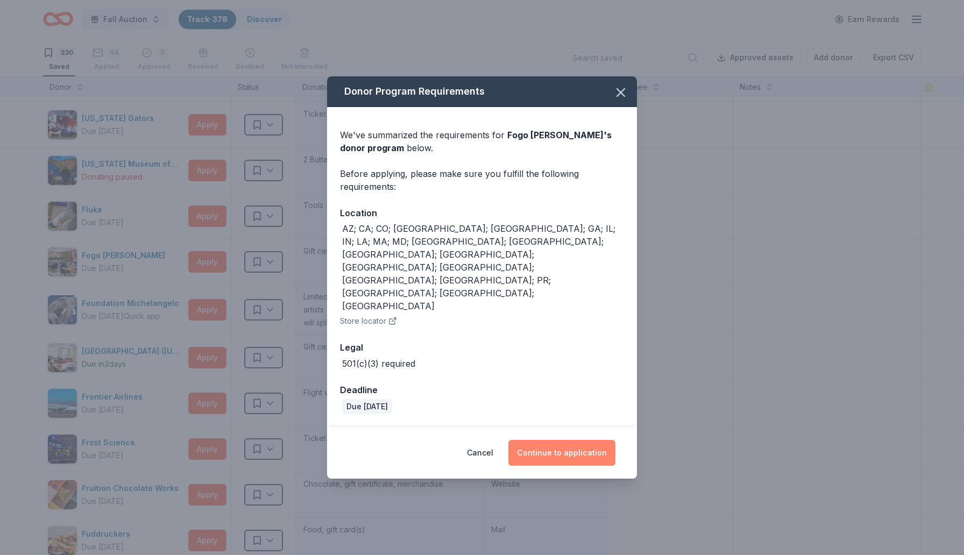
click at [560, 440] on button "Continue to application" at bounding box center [561, 453] width 107 height 26
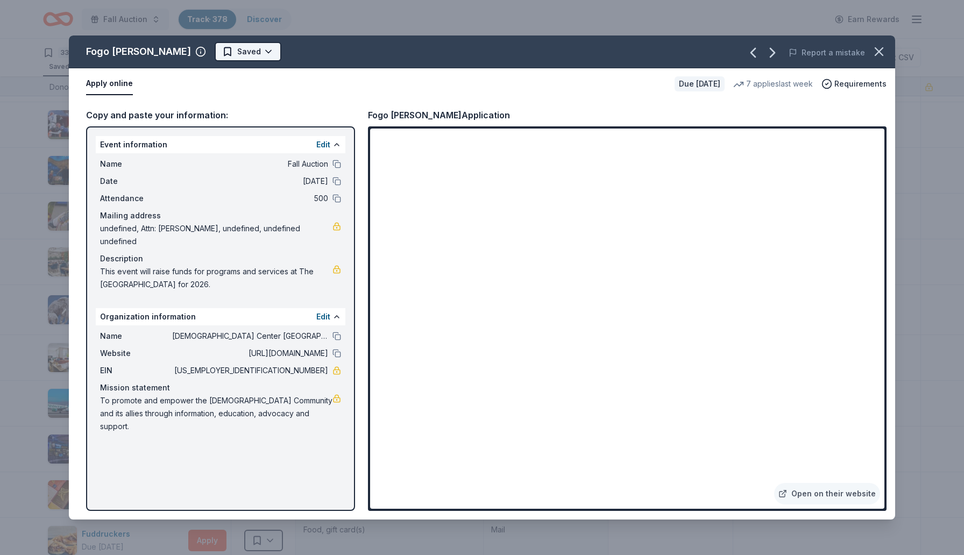
click at [229, 50] on html "Fall Auction Track · 378 Discover Earn Rewards 330 Saved 44 Applied 3 Approved …" at bounding box center [482, 277] width 964 height 555
click at [228, 50] on html "Fall Auction Track · 378 Discover Earn Rewards 330 Saved 44 Applied 3 Approved …" at bounding box center [482, 277] width 964 height 555
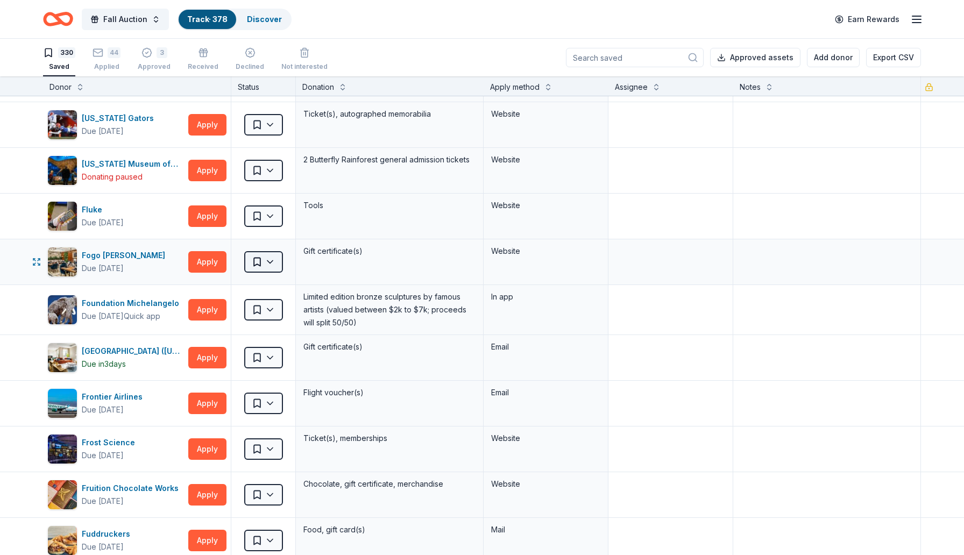
click at [276, 266] on html "Fall Auction Track · 378 Discover Earn Rewards 330 Saved 44 Applied 3 Approved …" at bounding box center [482, 277] width 964 height 555
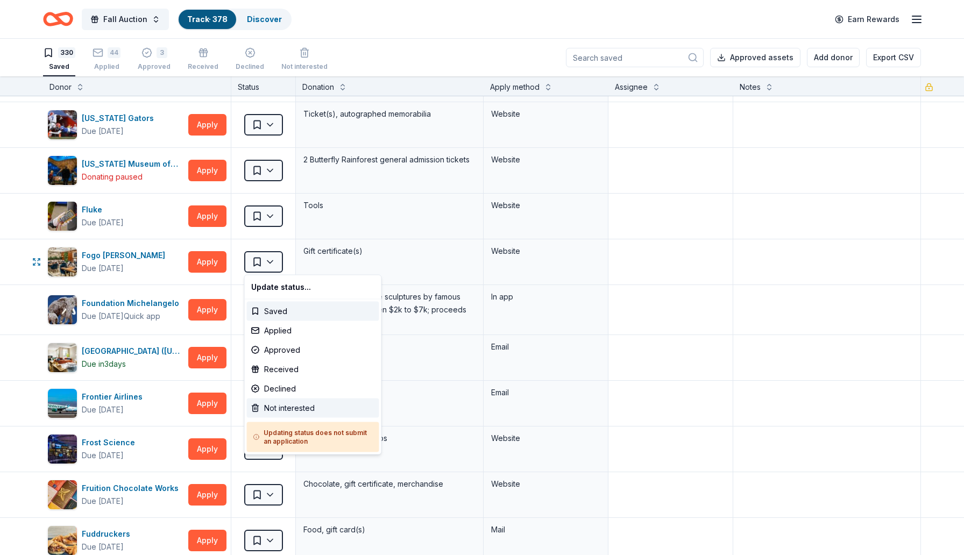
click at [290, 409] on div "Not interested" at bounding box center [313, 408] width 132 height 19
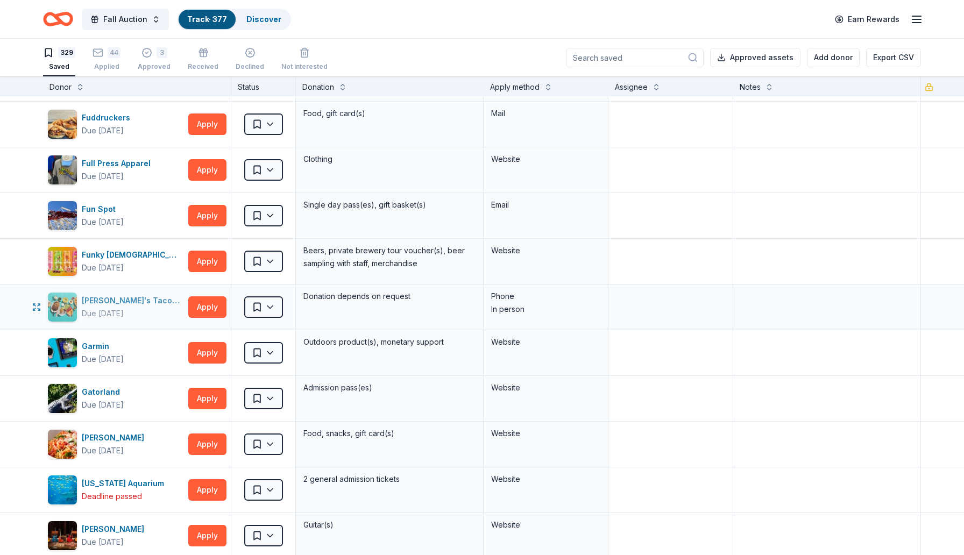
scroll to position [5734, 0]
click at [205, 263] on button "Apply" at bounding box center [207, 261] width 38 height 22
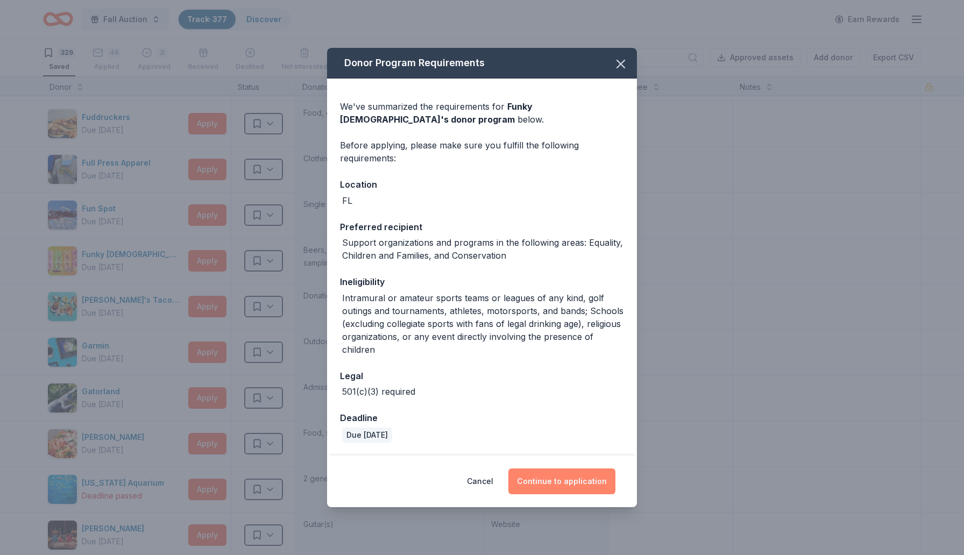
click at [553, 483] on button "Continue to application" at bounding box center [561, 482] width 107 height 26
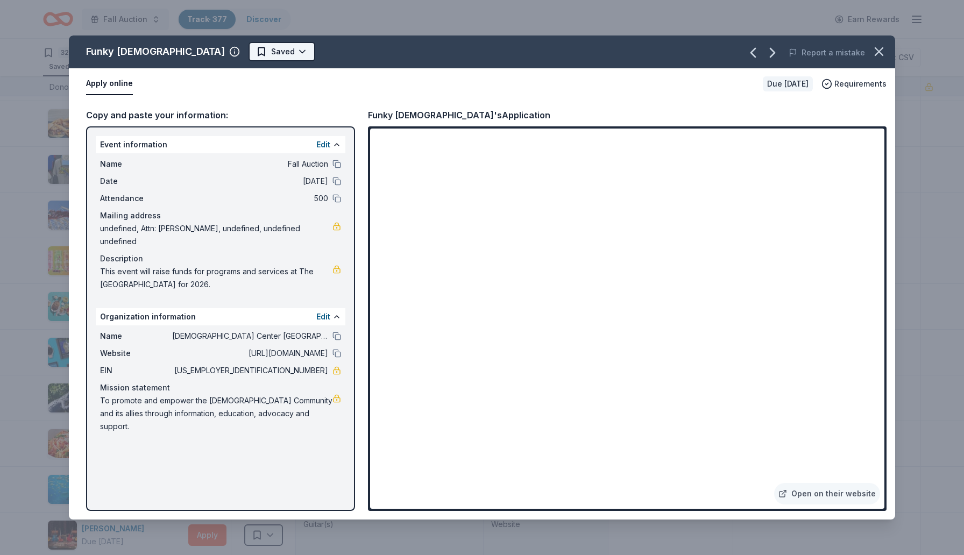
click at [231, 48] on html "Fall Auction Track · 377 Discover Earn Rewards 329 Saved 44 Applied 3 Approved …" at bounding box center [482, 277] width 964 height 555
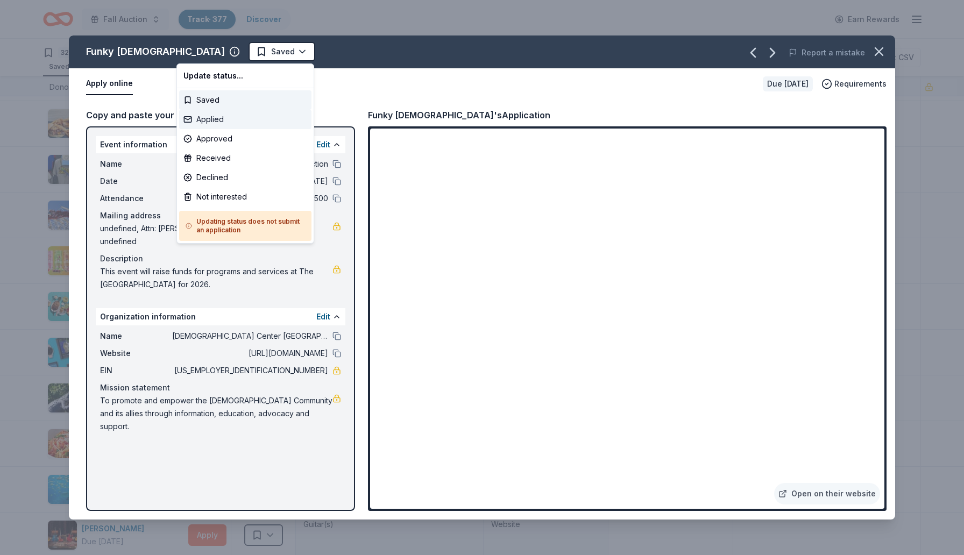
click at [207, 123] on div "Applied" at bounding box center [245, 119] width 132 height 19
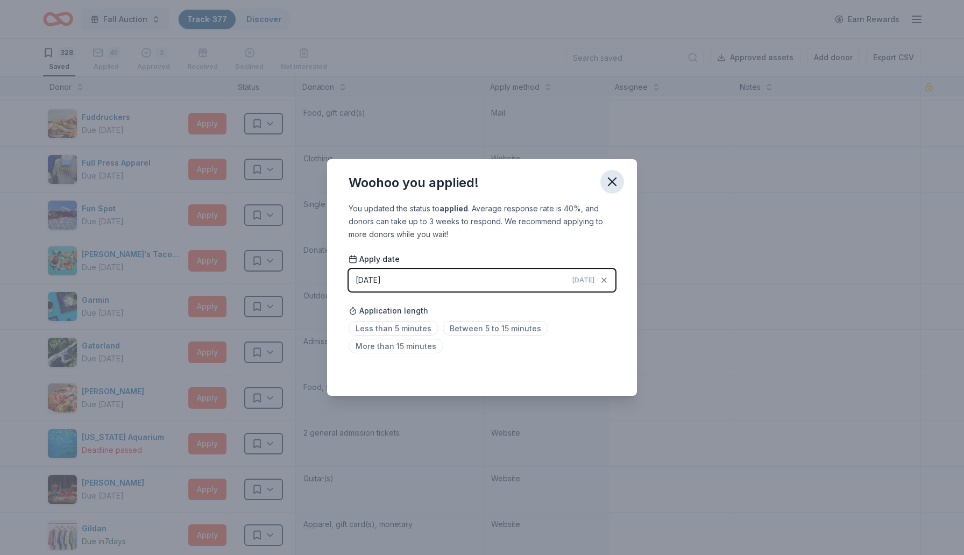
click at [612, 178] on icon "button" at bounding box center [612, 181] width 15 height 15
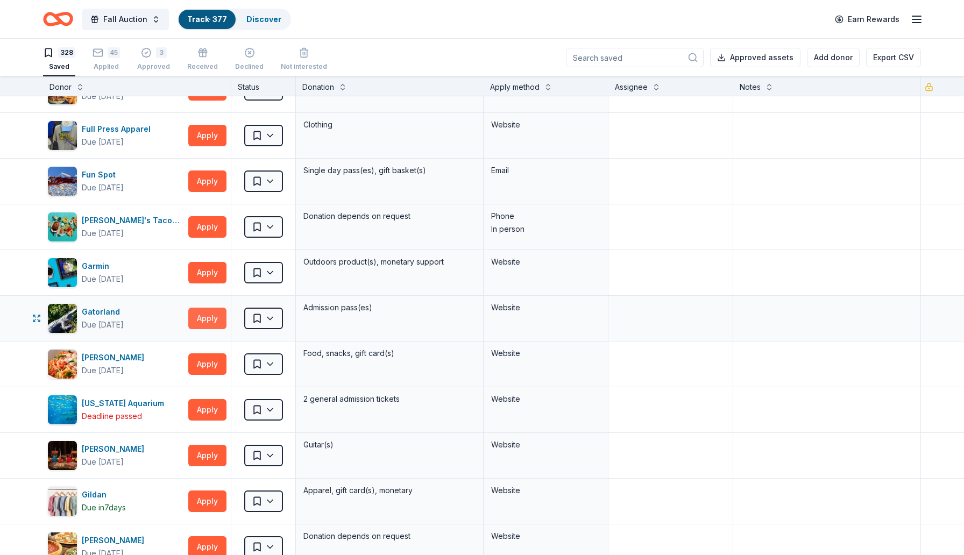
scroll to position [5771, 0]
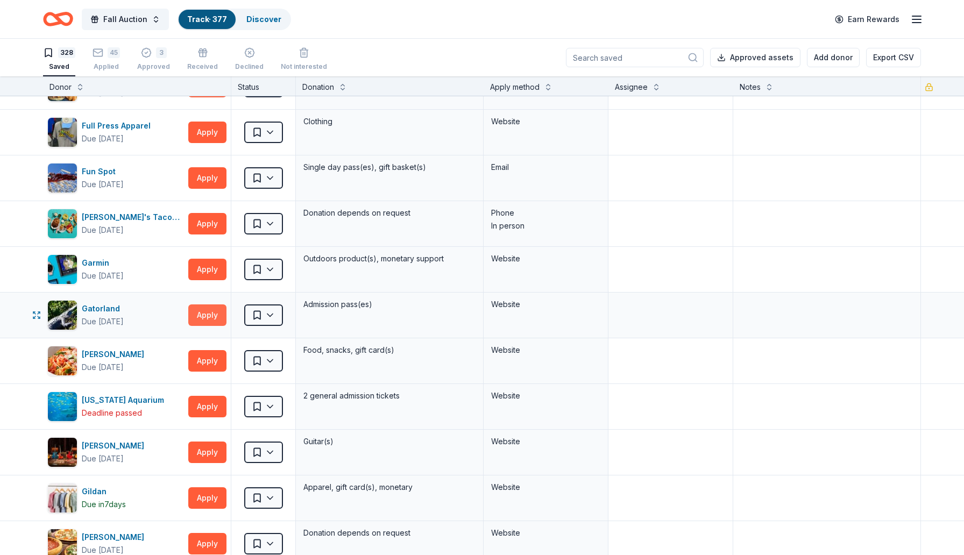
click at [201, 312] on button "Apply" at bounding box center [207, 316] width 38 height 22
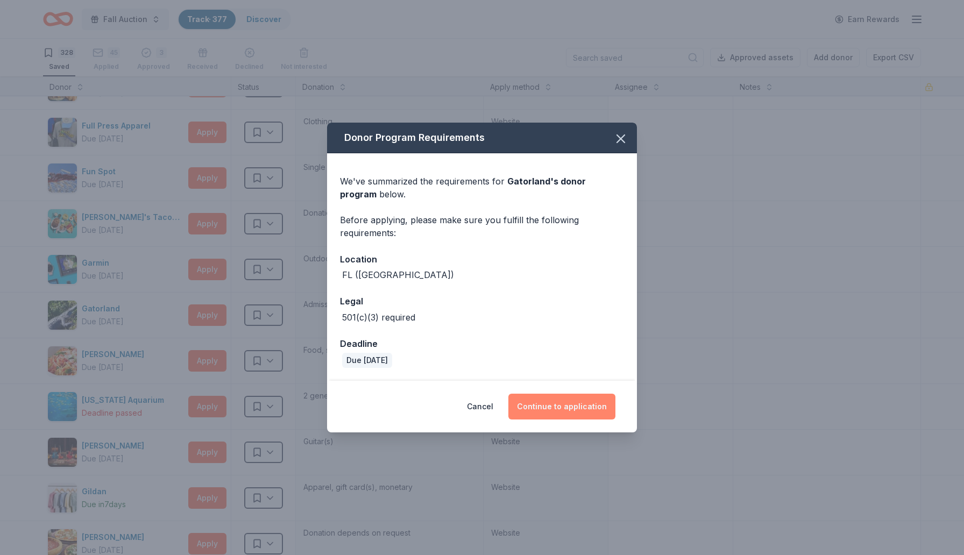
click at [571, 409] on button "Continue to application" at bounding box center [561, 407] width 107 height 26
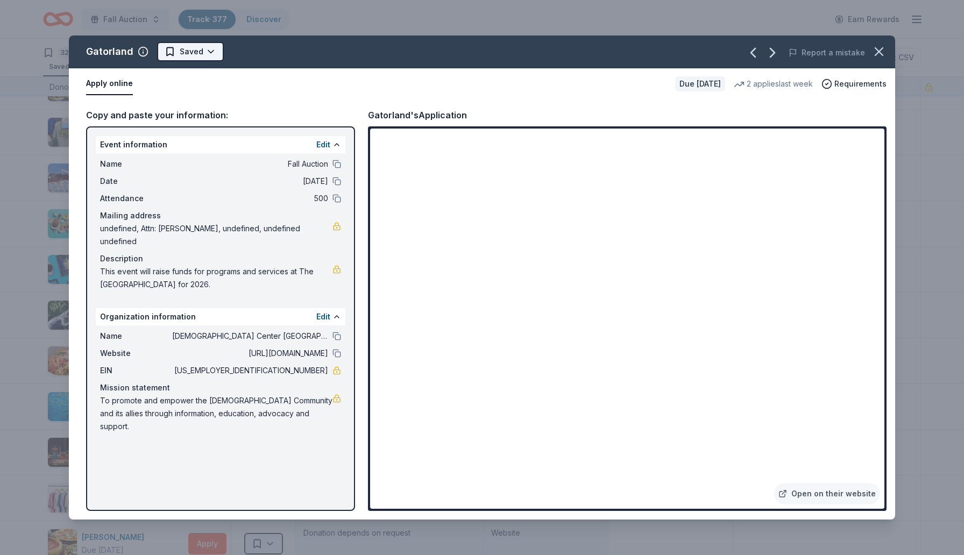
click at [212, 47] on html "Fall Auction Track · 377 Discover Earn Rewards 328 Saved 45 Applied 3 Approved …" at bounding box center [482, 277] width 964 height 555
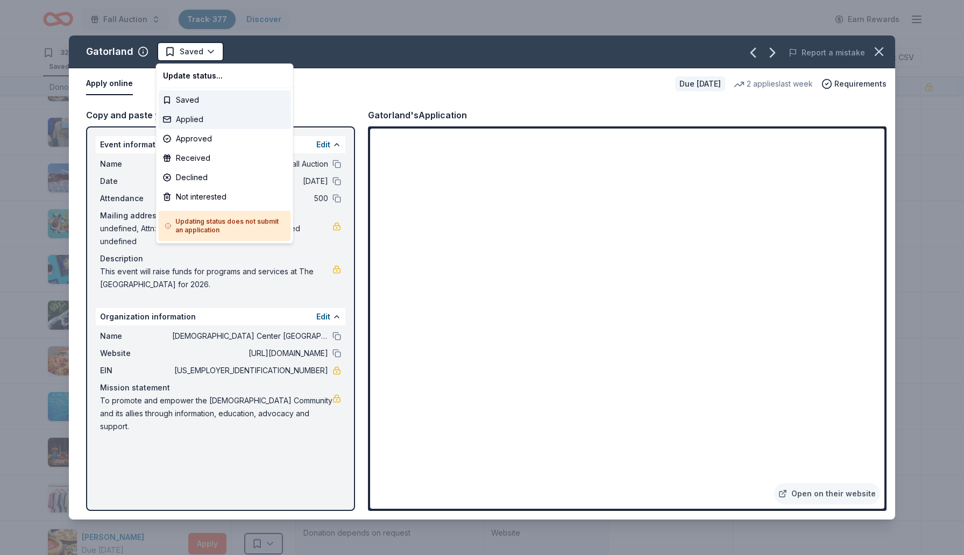
click at [205, 118] on div "Applied" at bounding box center [225, 119] width 132 height 19
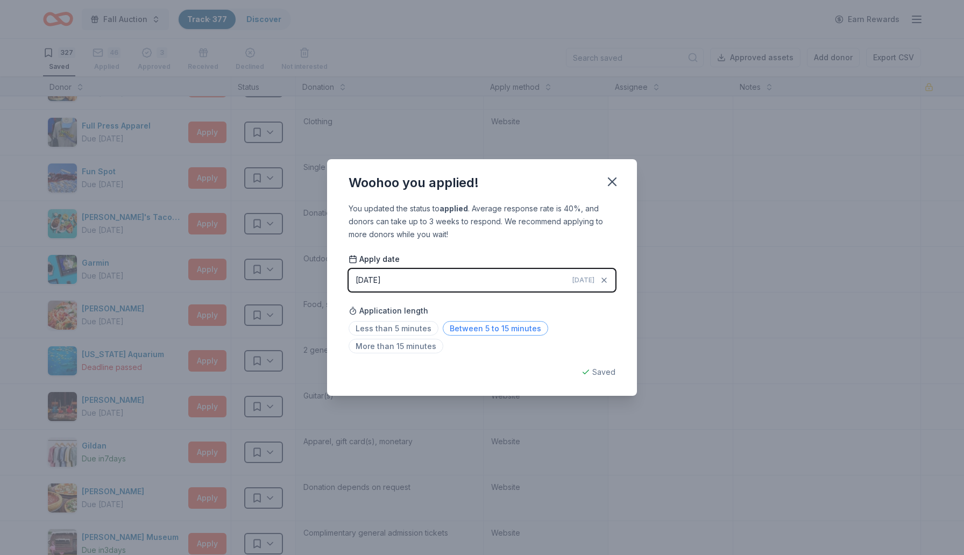
click at [503, 328] on span "Between 5 to 15 minutes" at bounding box center [495, 328] width 105 height 15
click at [613, 178] on icon "button" at bounding box center [612, 181] width 15 height 15
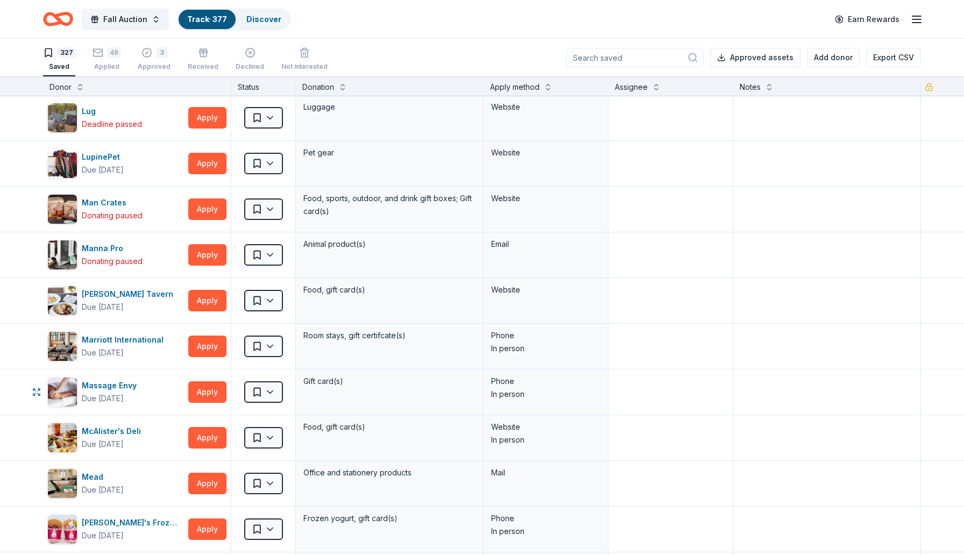
scroll to position [8867, 0]
